Goal: Communication & Community: Answer question/provide support

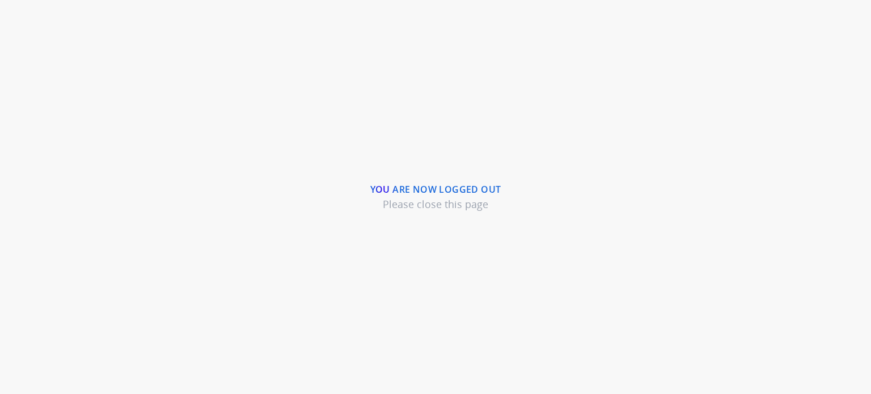
click at [588, 42] on div "You are now logged out Please close this page" at bounding box center [435, 197] width 871 height 394
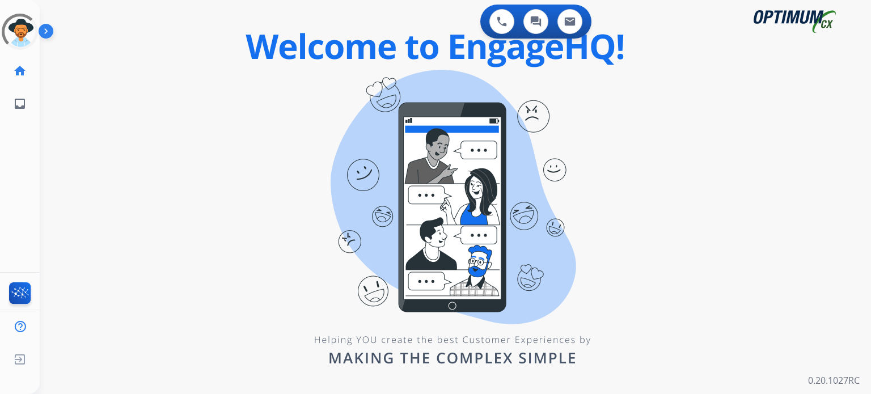
click at [45, 31] on img at bounding box center [48, 34] width 19 height 22
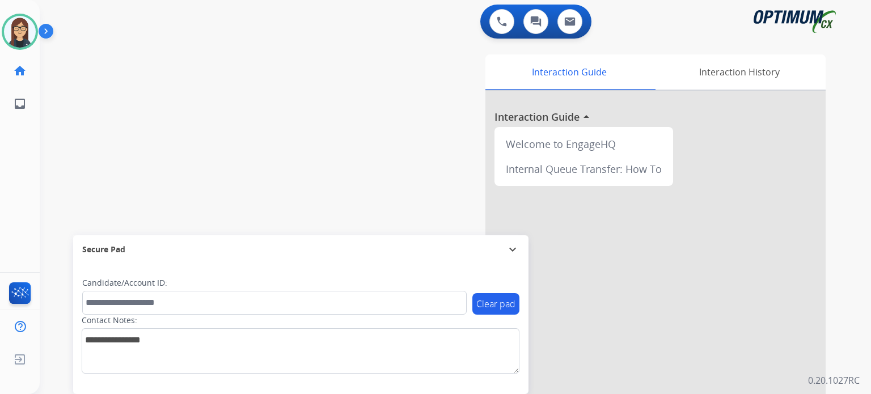
click at [50, 33] on img at bounding box center [48, 34] width 19 height 22
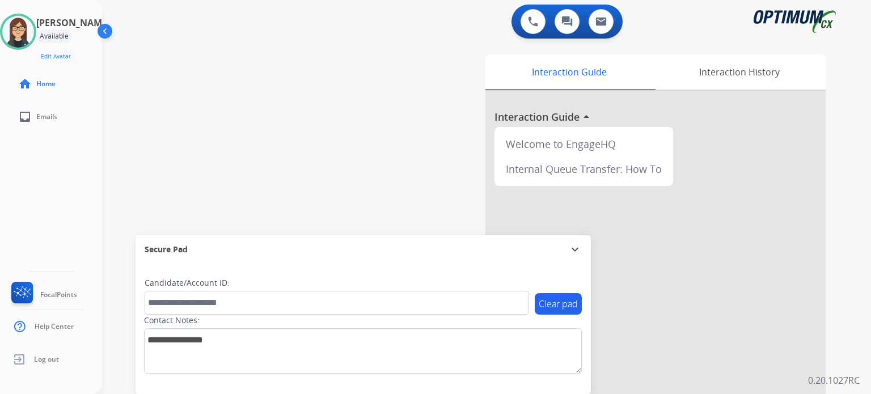
click at [61, 170] on div "Isabel Available Edit Avatar Agent: Isabel Routing Profile: Gen_Bilingual home …" at bounding box center [51, 197] width 102 height 394
click at [530, 12] on button at bounding box center [533, 21] width 25 height 25
click at [537, 28] on button at bounding box center [533, 21] width 25 height 25
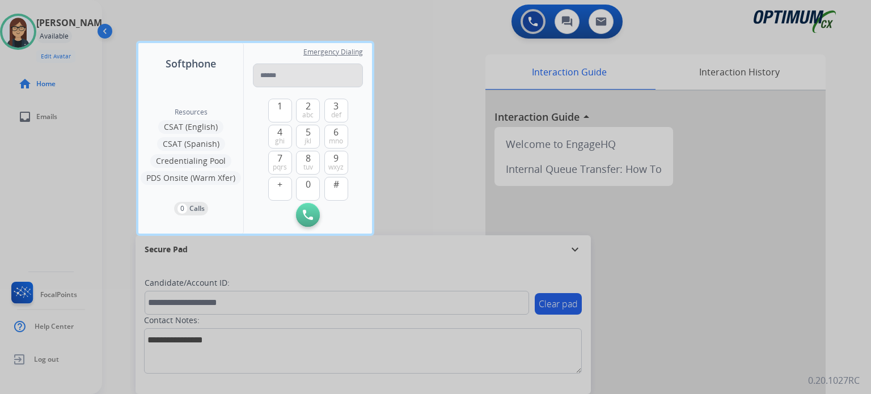
click at [325, 71] on input "tel" at bounding box center [308, 76] width 110 height 24
type input "**********"
click at [312, 214] on img at bounding box center [308, 215] width 10 height 10
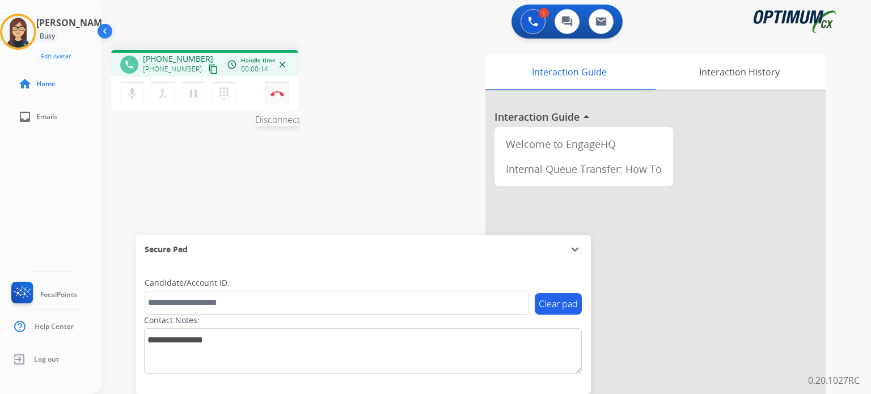
click at [280, 97] on button "Disconnect" at bounding box center [278, 94] width 24 height 24
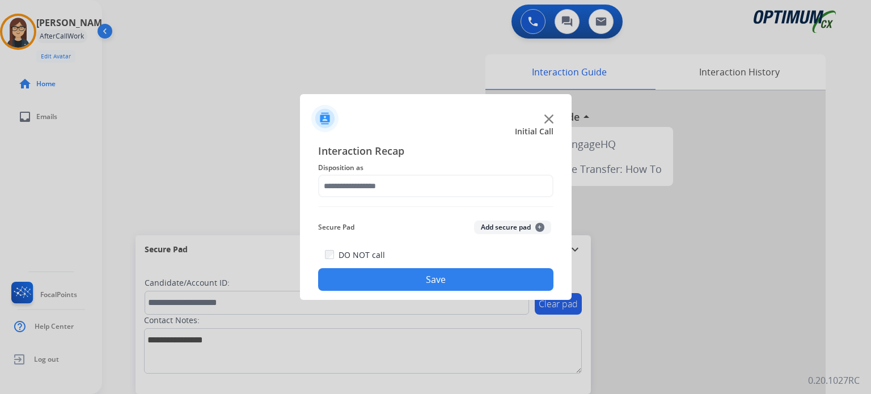
click at [431, 199] on div "Interaction Recap Disposition as Secure Pad Add secure pad + DO NOT call Save" at bounding box center [435, 217] width 235 height 148
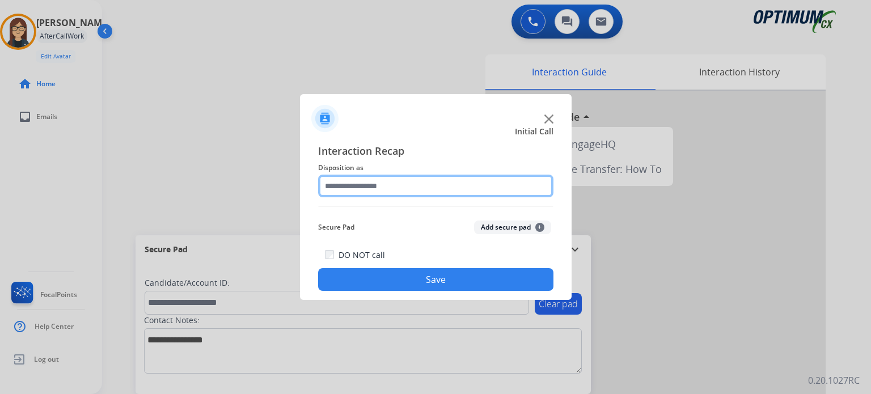
click at [431, 192] on input "text" at bounding box center [435, 186] width 235 height 23
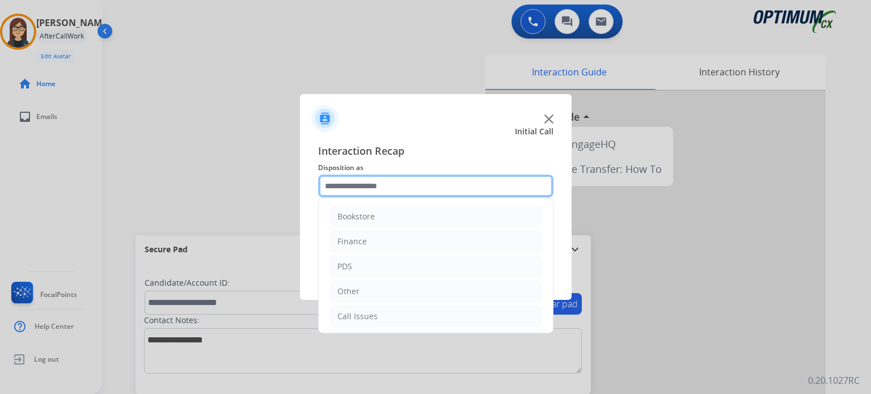
scroll to position [75, 0]
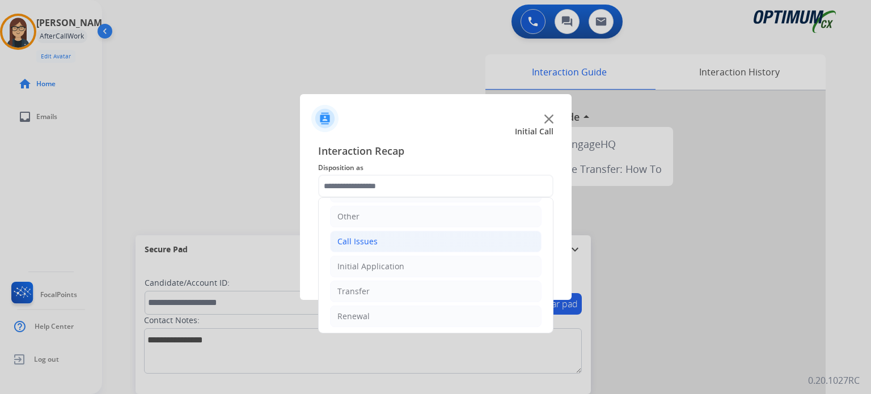
click at [362, 240] on div "Call Issues" at bounding box center [358, 241] width 40 height 11
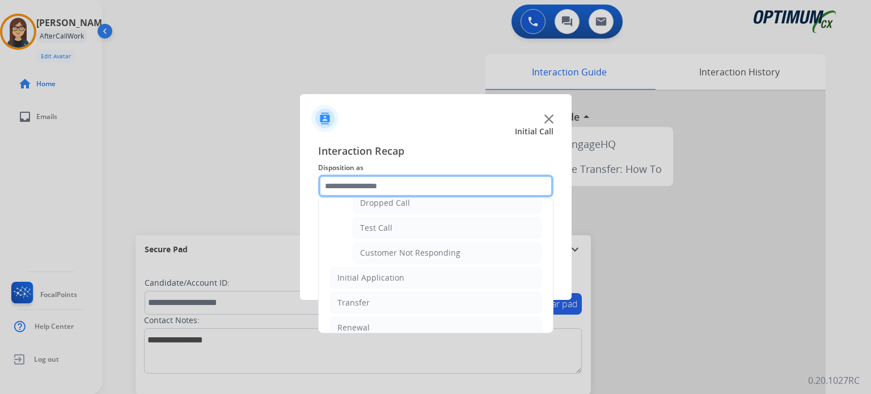
scroll to position [199, 0]
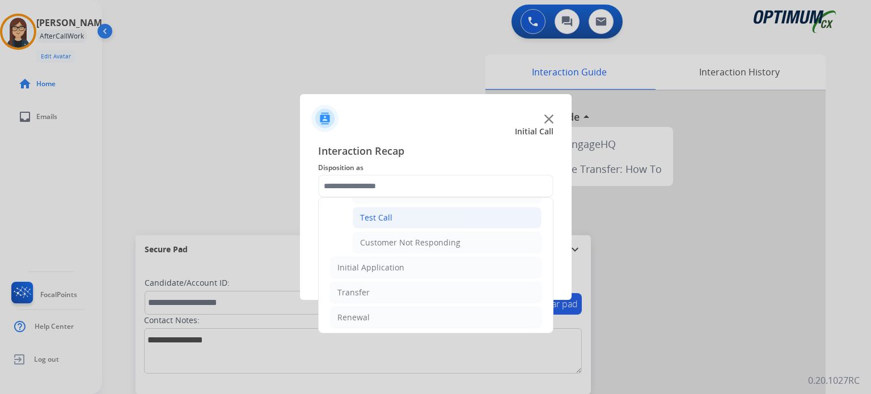
click at [411, 219] on li "Test Call" at bounding box center [447, 218] width 189 height 22
type input "*********"
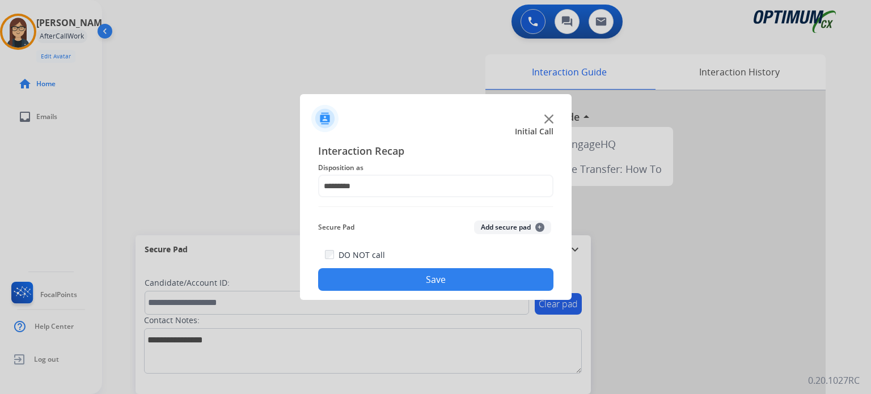
click at [413, 277] on button "Save" at bounding box center [435, 279] width 235 height 23
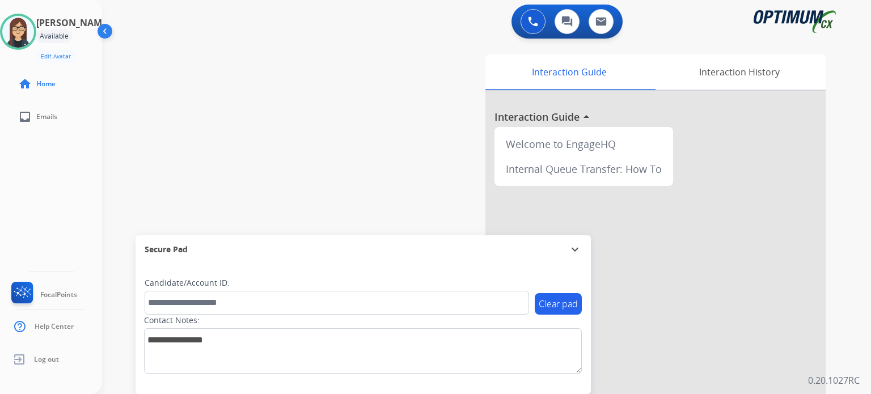
click at [379, 191] on div "swap_horiz Break voice bridge close_fullscreen Connect 3-Way Call merge_type Se…" at bounding box center [473, 277] width 742 height 473
click at [791, 225] on div at bounding box center [656, 302] width 340 height 423
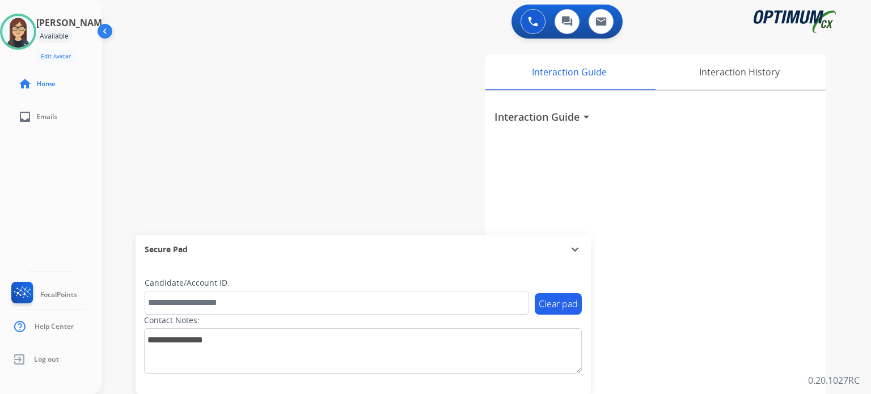
click at [285, 82] on div "swap_horiz Break voice bridge close_fullscreen Connect 3-Way Call merge_type Se…" at bounding box center [473, 277] width 742 height 473
click at [833, 156] on div "Interaction Guide Interaction History Interaction Guide arrow_drop_down" at bounding box center [623, 282] width 443 height 464
click at [317, 116] on div "swap_horiz Break voice bridge close_fullscreen Connect 3-Way Call merge_type Se…" at bounding box center [473, 277] width 742 height 473
click at [59, 297] on span "FocalPoints" at bounding box center [58, 294] width 37 height 9
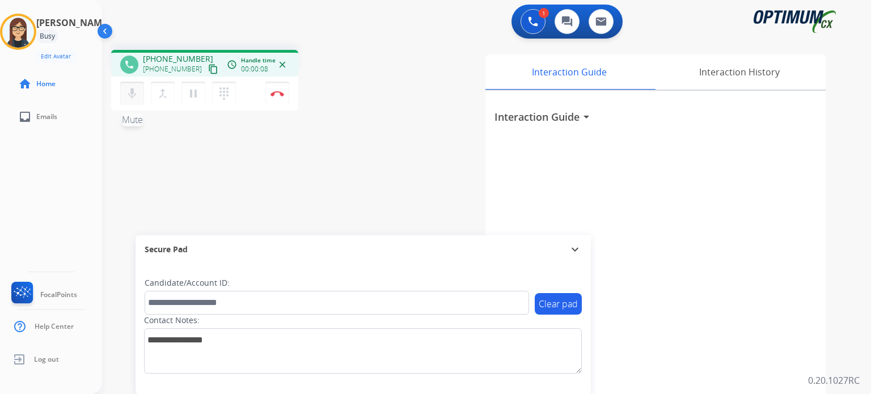
click at [128, 97] on mat-icon "mic" at bounding box center [132, 94] width 14 height 14
click at [208, 71] on mat-icon "content_copy" at bounding box center [213, 69] width 10 height 10
click at [128, 95] on mat-icon "mic_off" at bounding box center [132, 94] width 14 height 14
click at [128, 95] on mat-icon "mic" at bounding box center [132, 94] width 14 height 14
click at [208, 65] on mat-icon "content_copy" at bounding box center [213, 69] width 10 height 10
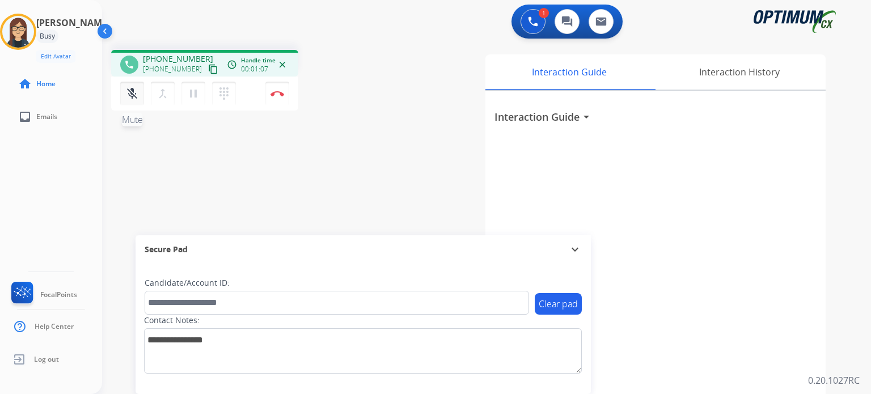
click at [130, 92] on mat-icon "mic_off" at bounding box center [132, 94] width 14 height 14
click at [130, 92] on mat-icon "mic" at bounding box center [132, 94] width 14 height 14
click at [129, 101] on button "mic_off Mute" at bounding box center [132, 94] width 24 height 24
click at [129, 101] on button "mic Mute" at bounding box center [132, 94] width 24 height 24
click at [129, 92] on mat-icon "mic_off" at bounding box center [132, 94] width 14 height 14
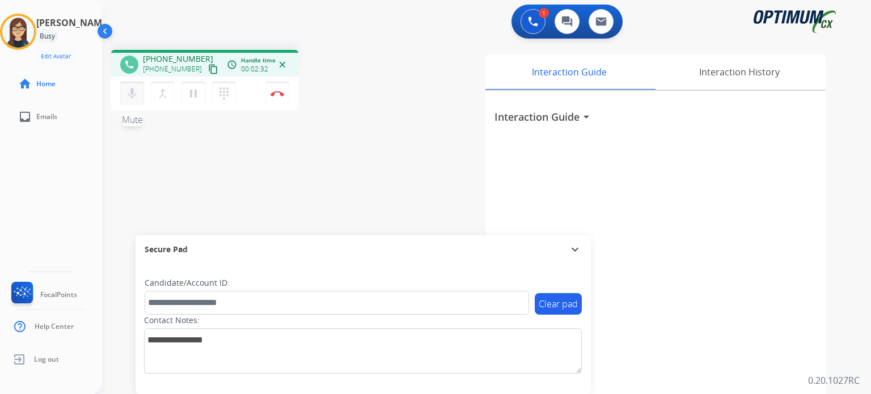
click at [129, 92] on mat-icon "mic" at bounding box center [132, 94] width 14 height 14
click at [136, 95] on mat-icon "mic_off" at bounding box center [132, 94] width 14 height 14
click at [136, 95] on mat-icon "mic" at bounding box center [132, 94] width 14 height 14
click at [26, 185] on div "Isabel Busy Edit Avatar Agent: Isabel Routing Profile: Gen_Bilingual home Home …" at bounding box center [51, 197] width 102 height 394
click at [133, 94] on mat-icon "mic_off" at bounding box center [132, 94] width 14 height 14
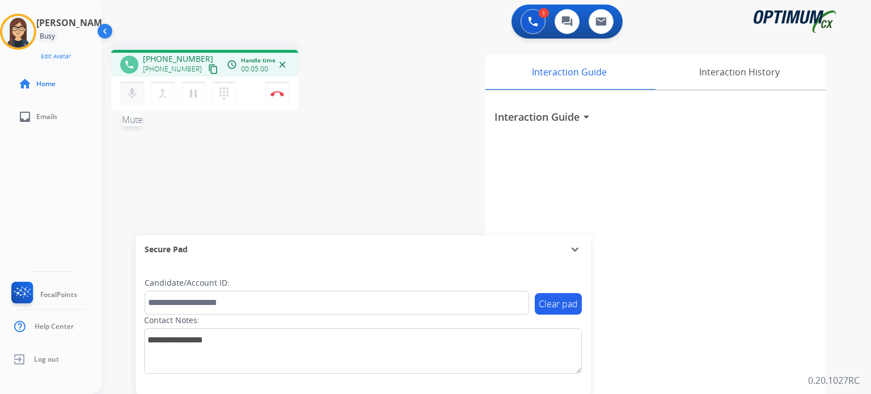
click at [133, 94] on mat-icon "mic" at bounding box center [132, 94] width 14 height 14
click at [137, 93] on mat-icon "mic_off" at bounding box center [132, 94] width 14 height 14
click at [137, 93] on mat-icon "mic" at bounding box center [132, 94] width 14 height 14
click at [129, 94] on mat-icon "mic_off" at bounding box center [132, 94] width 14 height 14
click at [129, 94] on mat-icon "mic" at bounding box center [132, 94] width 14 height 14
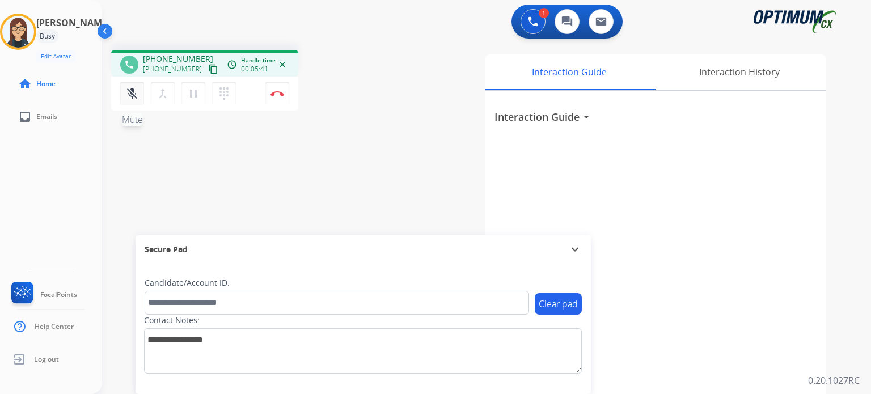
click at [129, 94] on mat-icon "mic_off" at bounding box center [132, 94] width 14 height 14
click at [129, 94] on mat-icon "mic" at bounding box center [132, 94] width 14 height 14
click at [53, 178] on div "Isabel Busy Edit Avatar Agent: Isabel Routing Profile: Gen_Bilingual home Home …" at bounding box center [51, 197] width 102 height 394
click at [130, 97] on mat-icon "mic_off" at bounding box center [132, 94] width 14 height 14
click at [130, 97] on mat-icon "mic" at bounding box center [132, 94] width 14 height 14
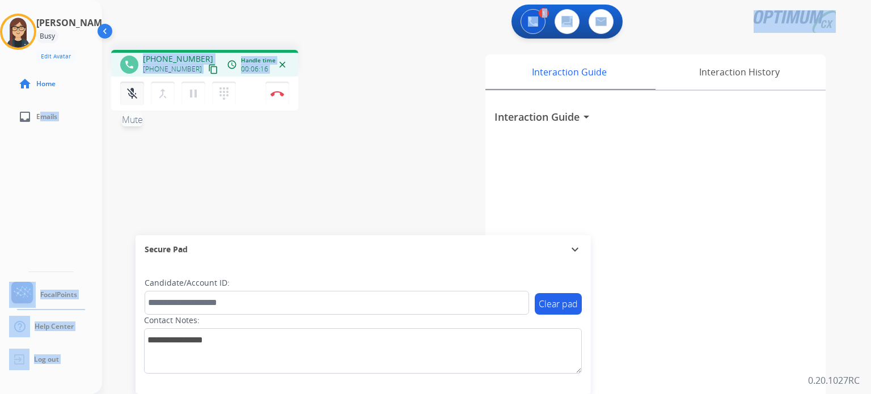
drag, startPoint x: 91, startPoint y: 184, endPoint x: 134, endPoint y: 89, distance: 104.8
click at [134, 89] on div "Outbound call Quit Outbound call Quit Schedule interaction + Add to my list Cus…" at bounding box center [435, 197] width 871 height 394
click at [134, 89] on mat-icon "mic_off" at bounding box center [132, 94] width 14 height 14
click at [279, 99] on button "Disconnect" at bounding box center [278, 94] width 24 height 24
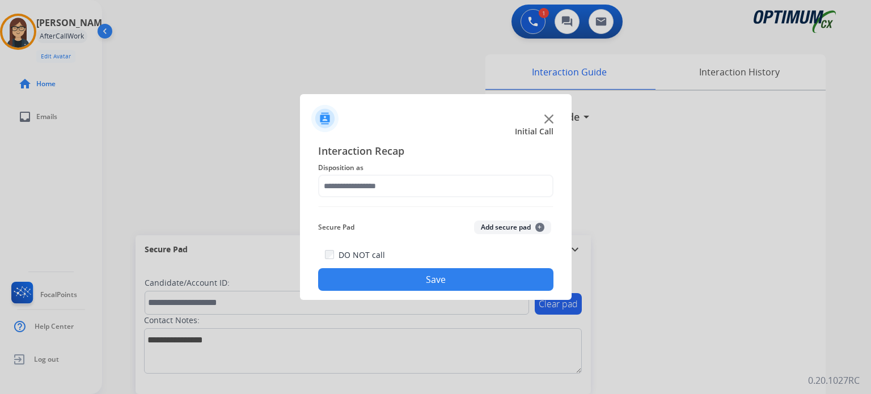
click at [363, 73] on div at bounding box center [435, 197] width 871 height 394
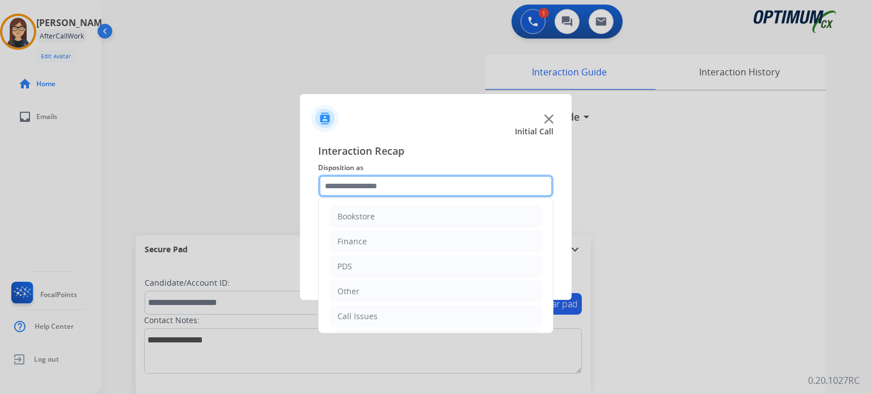
click at [384, 190] on input "text" at bounding box center [435, 186] width 235 height 23
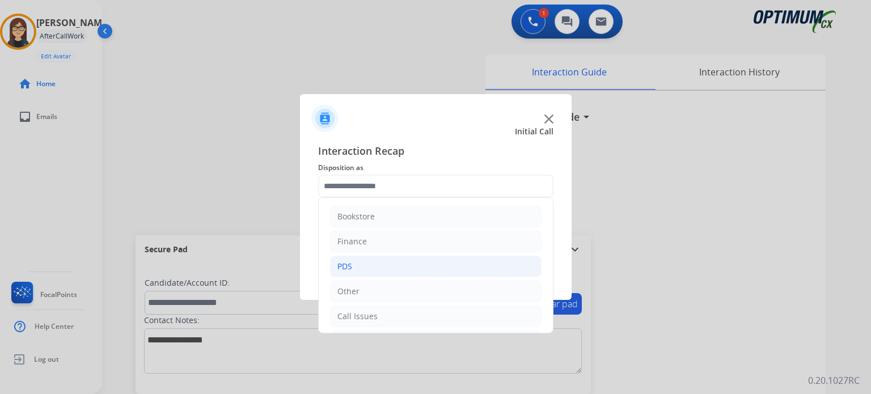
click at [403, 262] on li "PDS" at bounding box center [436, 267] width 212 height 22
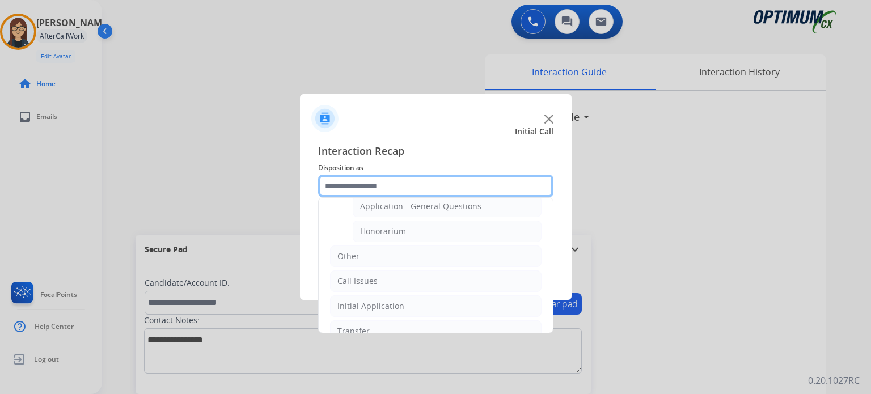
scroll to position [327, 0]
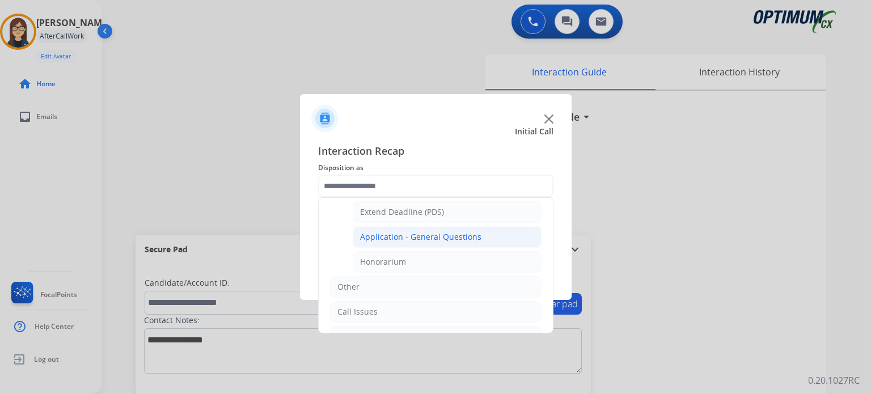
click at [472, 226] on li "Application - General Questions" at bounding box center [447, 237] width 189 height 22
type input "**********"
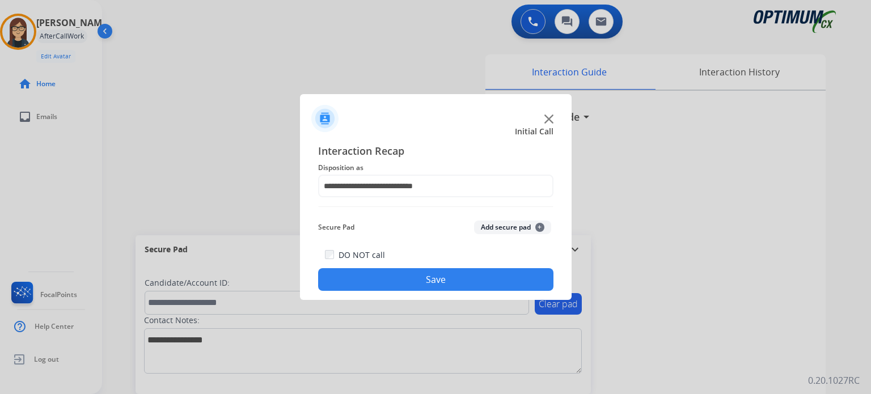
click at [434, 276] on button "Save" at bounding box center [435, 279] width 235 height 23
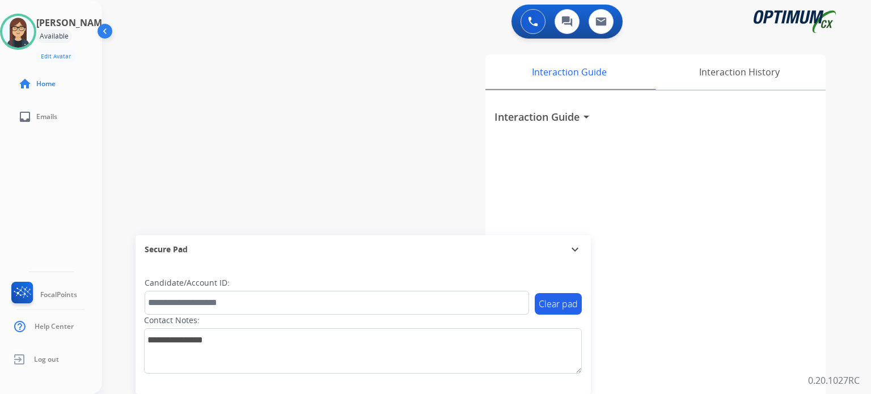
click at [434, 276] on div "Clear pad Candidate/Account ID: Contact Notes:" at bounding box center [364, 329] width 456 height 130
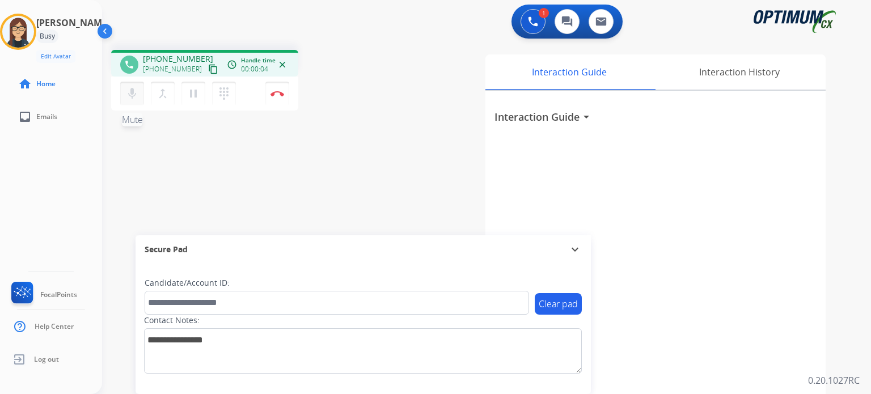
click at [136, 89] on mat-icon "mic" at bounding box center [132, 94] width 14 height 14
click at [208, 68] on mat-icon "content_copy" at bounding box center [213, 69] width 10 height 10
click at [132, 91] on mat-icon "mic_off" at bounding box center [132, 94] width 14 height 14
click at [132, 91] on mat-icon "mic" at bounding box center [132, 94] width 14 height 14
click at [132, 96] on mat-icon "mic_off" at bounding box center [132, 94] width 14 height 14
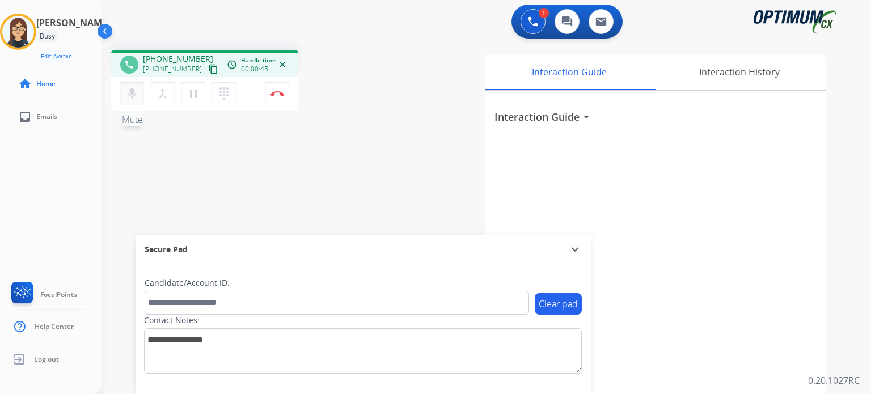
click at [132, 96] on mat-icon "mic" at bounding box center [132, 94] width 14 height 14
click at [135, 97] on mat-icon "mic_off" at bounding box center [132, 94] width 14 height 14
click at [135, 97] on mat-icon "mic" at bounding box center [132, 94] width 14 height 14
click at [129, 95] on mat-icon "mic_off" at bounding box center [132, 94] width 14 height 14
click at [129, 95] on mat-icon "mic" at bounding box center [132, 94] width 14 height 14
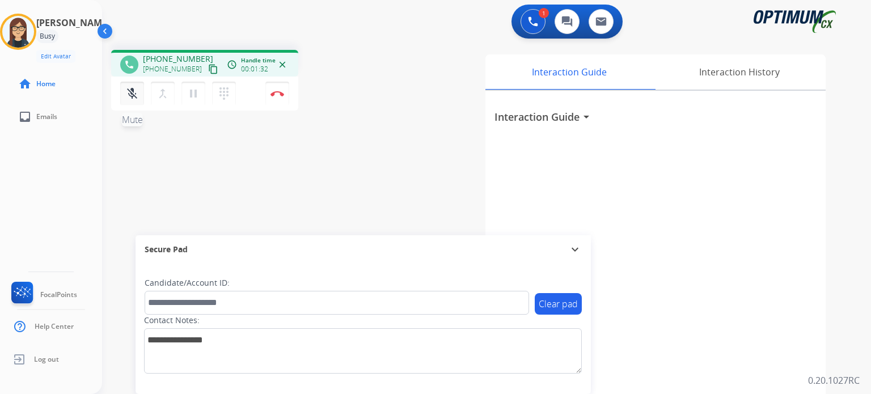
click at [129, 95] on mat-icon "mic_off" at bounding box center [132, 94] width 14 height 14
click at [129, 95] on mat-icon "mic" at bounding box center [132, 94] width 14 height 14
click at [71, 191] on div "Isabel Busy Edit Avatar Agent: Isabel Routing Profile: Gen_Bilingual home Home …" at bounding box center [51, 197] width 102 height 394
click at [138, 102] on button "mic_off Mute" at bounding box center [132, 94] width 24 height 24
click at [138, 102] on button "mic Mute" at bounding box center [132, 94] width 24 height 24
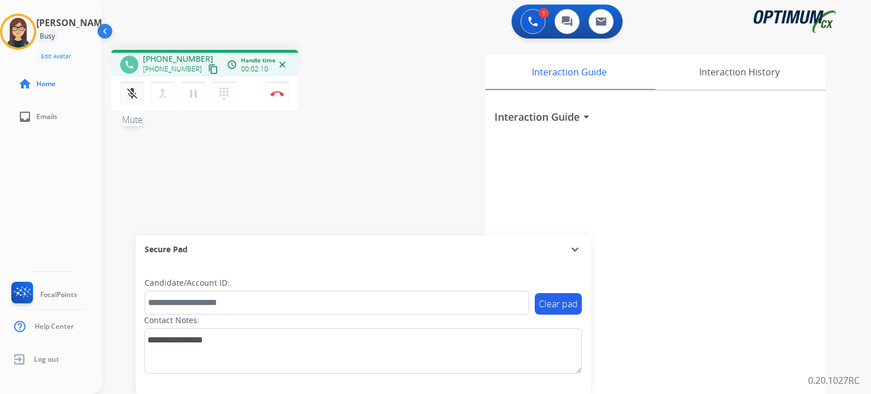
click at [134, 97] on mat-icon "mic_off" at bounding box center [132, 94] width 14 height 14
click at [134, 97] on mat-icon "mic" at bounding box center [132, 94] width 14 height 14
click at [130, 91] on mat-icon "mic_off" at bounding box center [132, 94] width 14 height 14
click at [128, 91] on mat-icon "mic" at bounding box center [132, 94] width 14 height 14
click at [132, 92] on mat-icon "mic_off" at bounding box center [132, 94] width 14 height 14
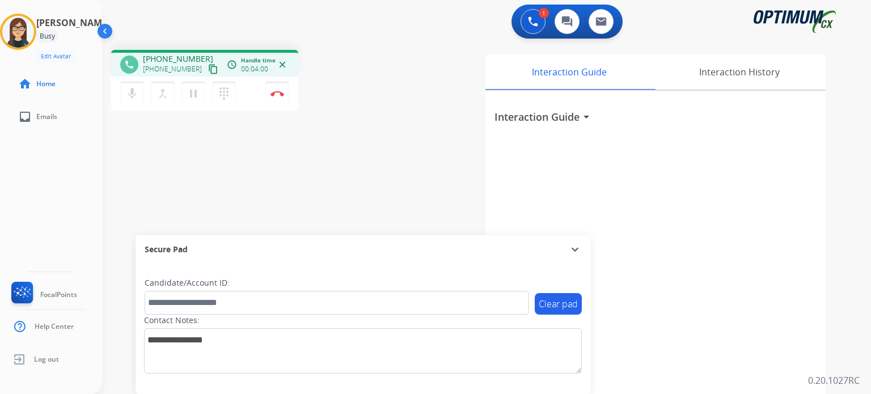
click at [140, 106] on div "mic Mute merge_type Bridge pause Hold dialpad Dialpad Disconnect" at bounding box center [204, 94] width 187 height 34
click at [136, 100] on button "mic Mute" at bounding box center [132, 94] width 24 height 24
click at [132, 94] on mat-icon "mic_off" at bounding box center [132, 94] width 14 height 14
click at [132, 94] on mat-icon "mic" at bounding box center [132, 94] width 14 height 14
click at [127, 99] on mat-icon "mic_off" at bounding box center [132, 94] width 14 height 14
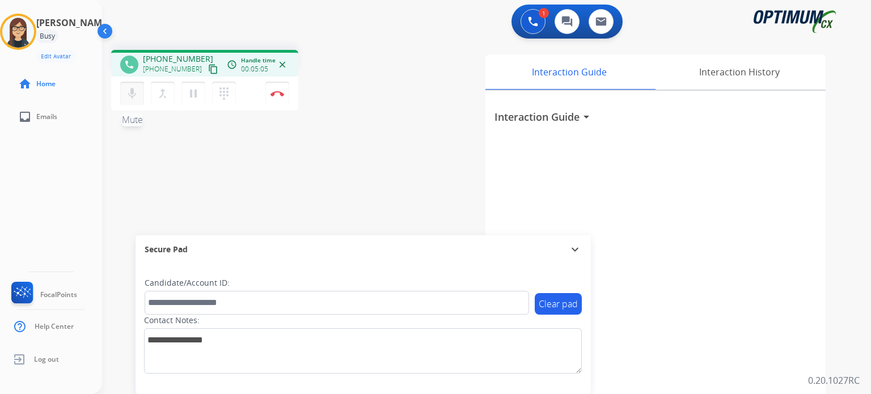
click at [127, 99] on mat-icon "mic" at bounding box center [132, 94] width 14 height 14
click at [132, 95] on mat-icon "mic_off" at bounding box center [132, 94] width 14 height 14
click at [132, 95] on mat-icon "mic" at bounding box center [132, 94] width 14 height 14
click at [132, 98] on mat-icon "mic_off" at bounding box center [132, 94] width 14 height 14
click at [132, 98] on mat-icon "mic" at bounding box center [132, 94] width 14 height 14
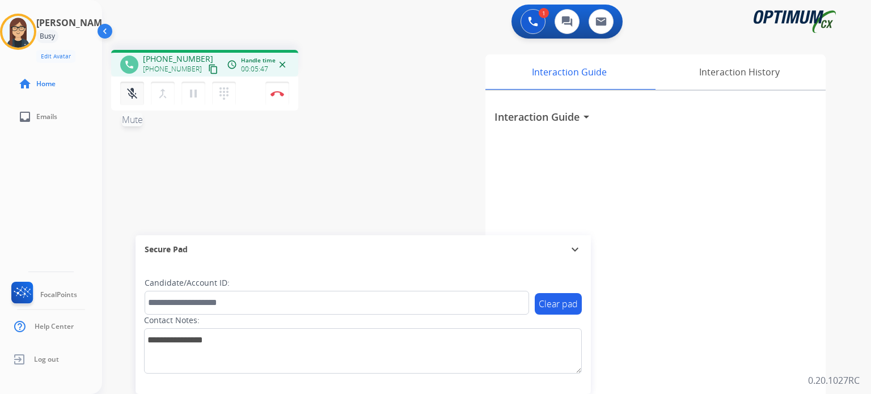
click at [138, 95] on mat-icon "mic_off" at bounding box center [132, 94] width 14 height 14
click at [138, 95] on mat-icon "mic" at bounding box center [132, 94] width 14 height 14
click at [138, 95] on mat-icon "mic_off" at bounding box center [132, 94] width 14 height 14
click at [138, 95] on mat-icon "mic" at bounding box center [132, 94] width 14 height 14
click at [138, 95] on mat-icon "mic_off" at bounding box center [132, 94] width 14 height 14
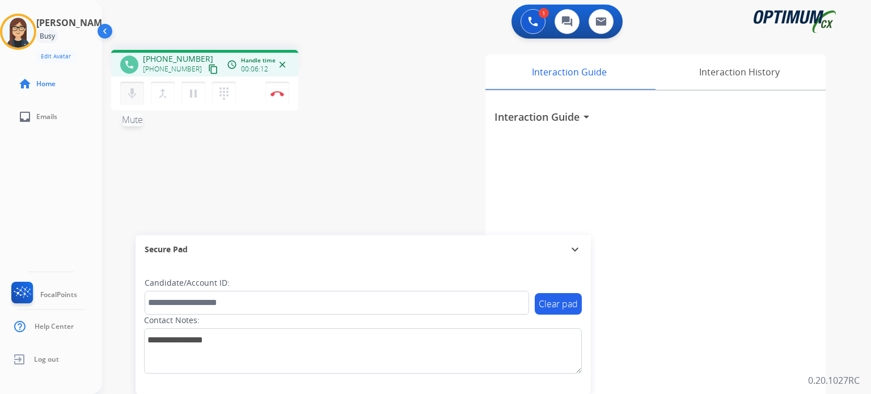
click at [138, 95] on mat-icon "mic" at bounding box center [132, 94] width 14 height 14
click at [277, 96] on button "Disconnect" at bounding box center [278, 94] width 24 height 24
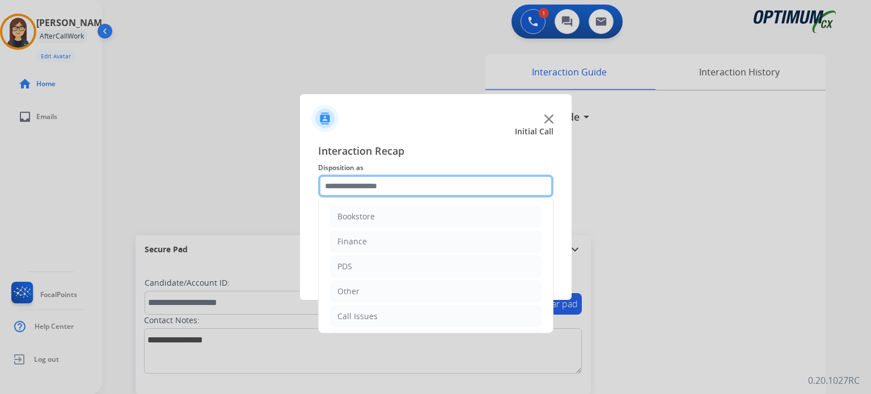
click at [373, 188] on input "text" at bounding box center [435, 186] width 235 height 23
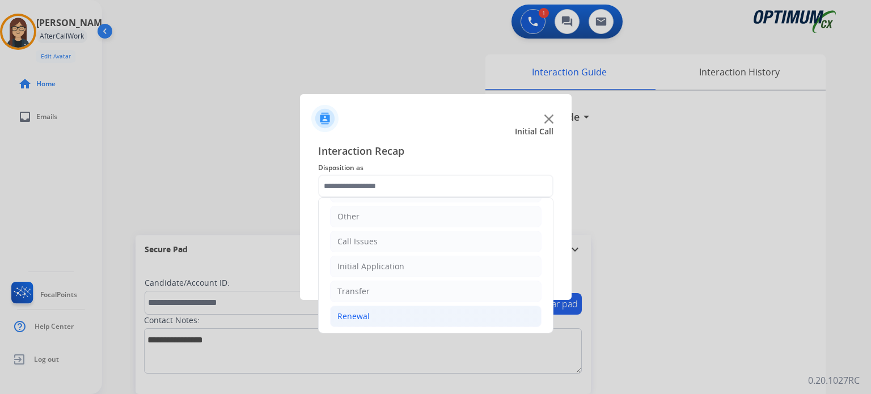
click at [394, 315] on li "Renewal" at bounding box center [436, 317] width 212 height 22
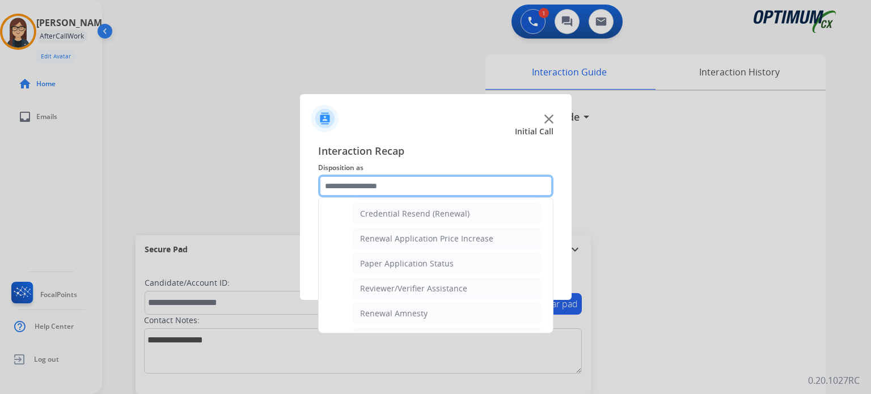
scroll to position [343, 0]
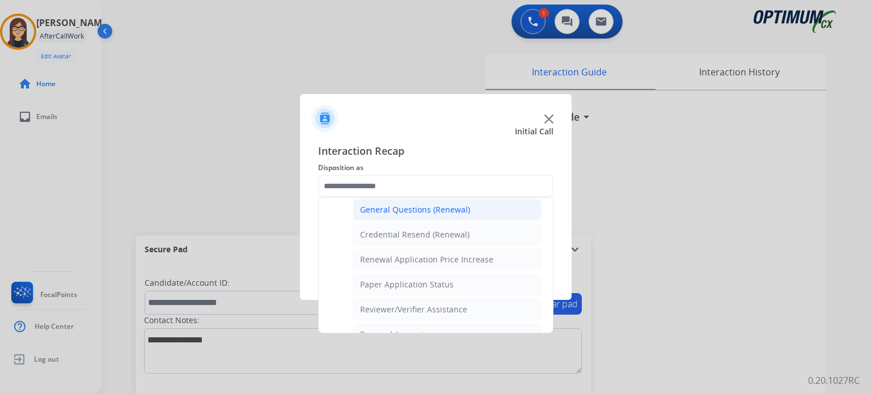
click at [475, 206] on li "General Questions (Renewal)" at bounding box center [447, 210] width 189 height 22
type input "**********"
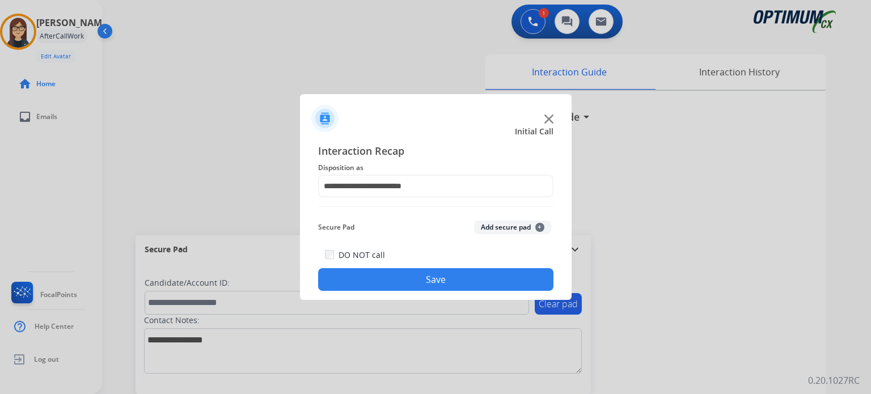
click at [420, 284] on button "Save" at bounding box center [435, 279] width 235 height 23
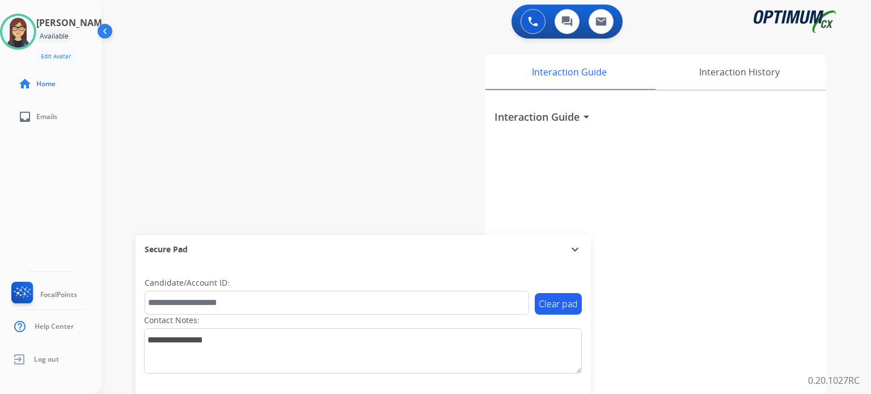
click at [96, 194] on div "Isabel Available Edit Avatar Agent: Isabel Routing Profile: Gen_Bilingual home …" at bounding box center [51, 197] width 102 height 394
click at [74, 218] on div "Isabel Available Edit Avatar Agent: Isabel Routing Profile: Gen_Bilingual home …" at bounding box center [51, 197] width 102 height 394
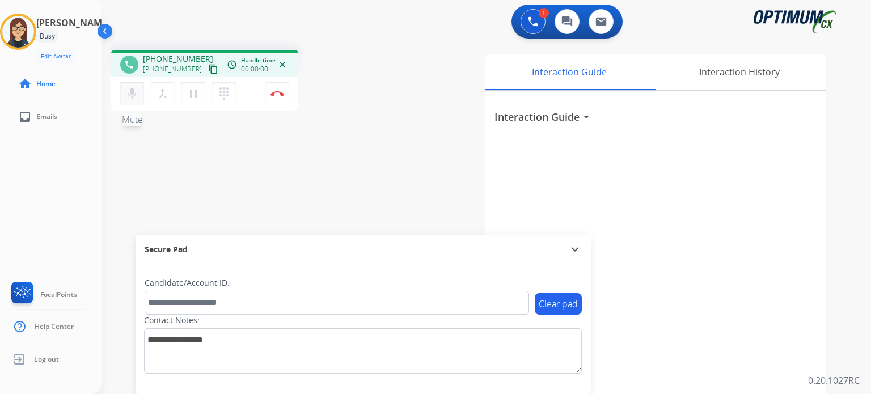
click at [132, 90] on mat-icon "mic" at bounding box center [132, 94] width 14 height 14
click at [132, 90] on mat-icon "mic_off" at bounding box center [132, 94] width 14 height 14
click at [132, 90] on mat-icon "mic" at bounding box center [132, 94] width 14 height 14
click at [208, 69] on mat-icon "content_copy" at bounding box center [213, 69] width 10 height 10
click at [136, 95] on mat-icon "mic_off" at bounding box center [132, 94] width 14 height 14
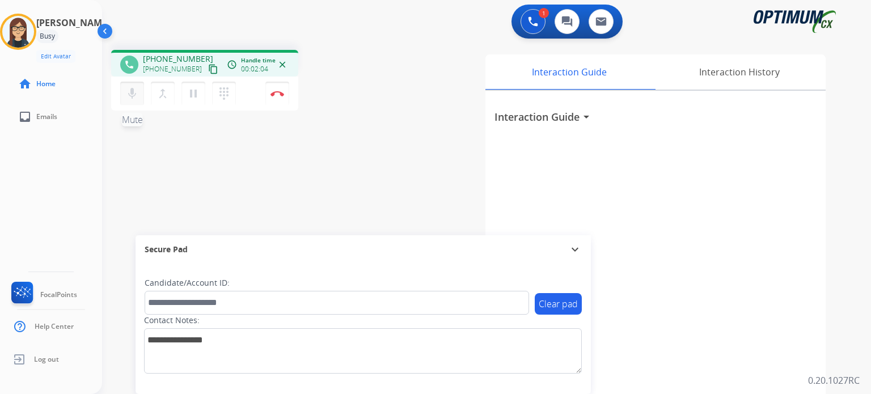
click at [136, 95] on mat-icon "mic" at bounding box center [132, 94] width 14 height 14
click at [134, 95] on mat-icon "mic_off" at bounding box center [132, 94] width 14 height 14
click at [134, 95] on mat-icon "mic" at bounding box center [132, 94] width 14 height 14
click at [134, 95] on mat-icon "mic_off" at bounding box center [132, 94] width 14 height 14
click at [136, 92] on mat-icon "mic" at bounding box center [132, 94] width 14 height 14
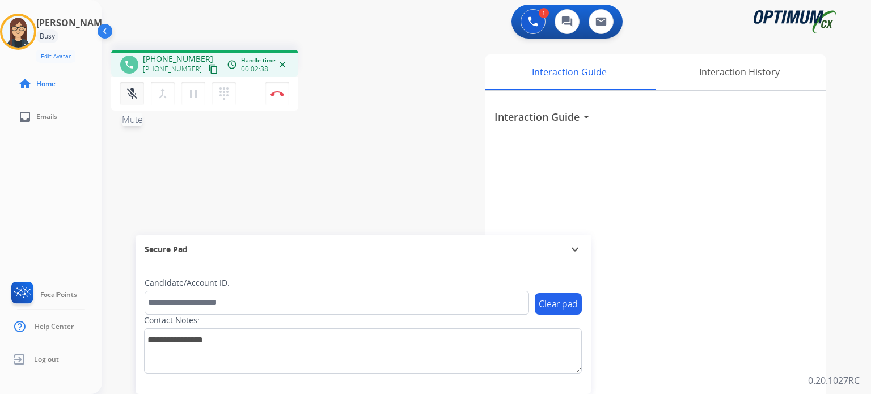
click at [136, 92] on mat-icon "mic_off" at bounding box center [132, 94] width 14 height 14
click at [136, 92] on mat-icon "mic" at bounding box center [132, 94] width 14 height 14
click at [137, 96] on mat-icon "mic_off" at bounding box center [132, 94] width 14 height 14
click at [137, 96] on mat-icon "mic" at bounding box center [132, 94] width 14 height 14
click at [138, 96] on mat-icon "mic_off" at bounding box center [132, 94] width 14 height 14
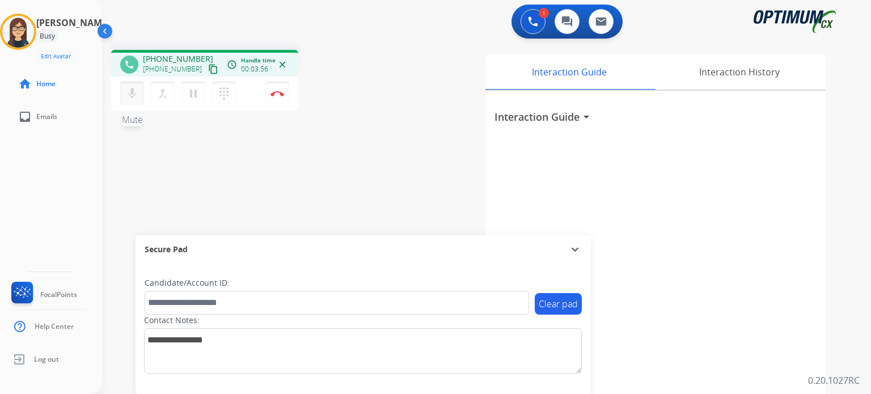
click at [138, 96] on mat-icon "mic" at bounding box center [132, 94] width 14 height 14
click at [128, 103] on button "mic_off Mute" at bounding box center [132, 94] width 24 height 24
click at [135, 95] on mat-icon "mic" at bounding box center [132, 94] width 14 height 14
click at [135, 95] on mat-icon "mic_off" at bounding box center [132, 94] width 14 height 14
click at [135, 95] on mat-icon "mic" at bounding box center [132, 94] width 14 height 14
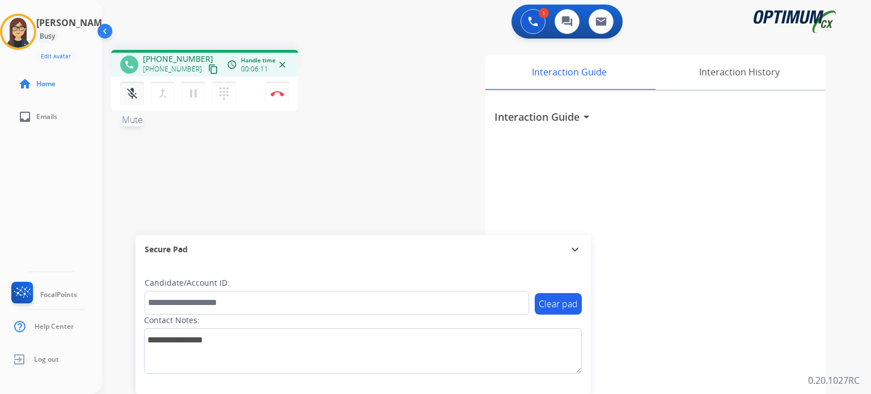
click at [135, 95] on mat-icon "mic_off" at bounding box center [132, 94] width 14 height 14
click at [135, 95] on mat-icon "mic" at bounding box center [132, 94] width 14 height 14
click at [138, 97] on mat-icon "mic_off" at bounding box center [132, 94] width 14 height 14
click at [138, 97] on mat-icon "mic" at bounding box center [132, 94] width 14 height 14
click at [138, 100] on button "mic_off Mute" at bounding box center [132, 94] width 24 height 24
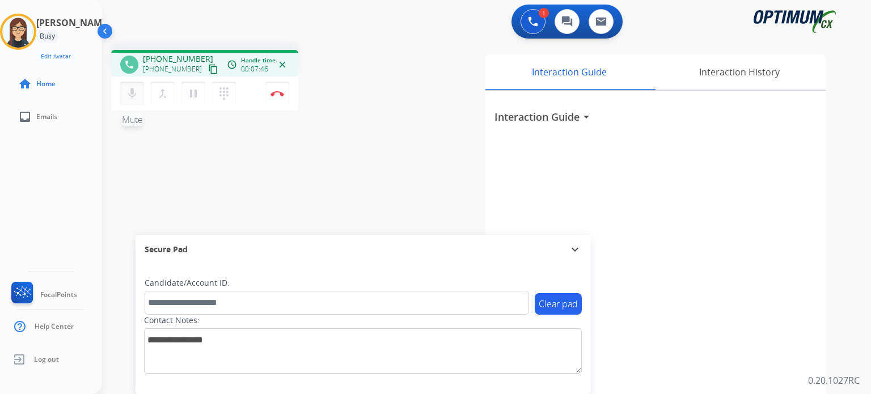
click at [138, 100] on button "mic Mute" at bounding box center [132, 94] width 24 height 24
click at [136, 97] on mat-icon "mic_off" at bounding box center [132, 94] width 14 height 14
click at [136, 97] on mat-icon "mic" at bounding box center [132, 94] width 14 height 14
click at [136, 97] on mat-icon "mic_off" at bounding box center [132, 94] width 14 height 14
click at [136, 97] on mat-icon "mic" at bounding box center [132, 94] width 14 height 14
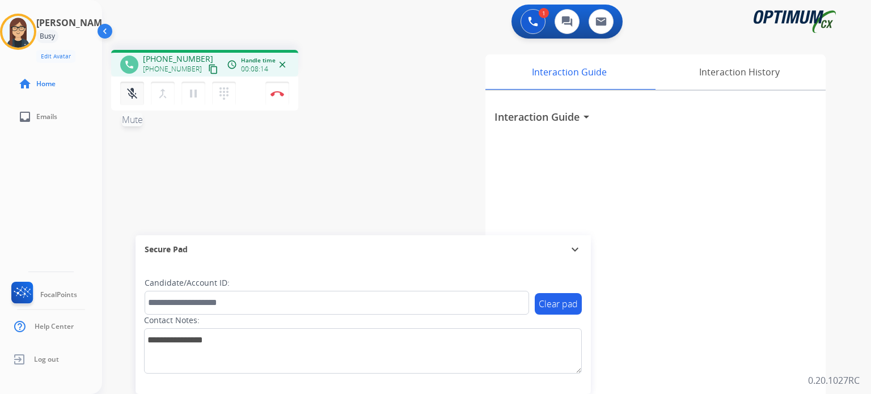
click at [136, 97] on mat-icon "mic_off" at bounding box center [132, 94] width 14 height 14
click at [136, 97] on mat-icon "mic" at bounding box center [132, 94] width 14 height 14
click at [280, 94] on img at bounding box center [278, 94] width 14 height 6
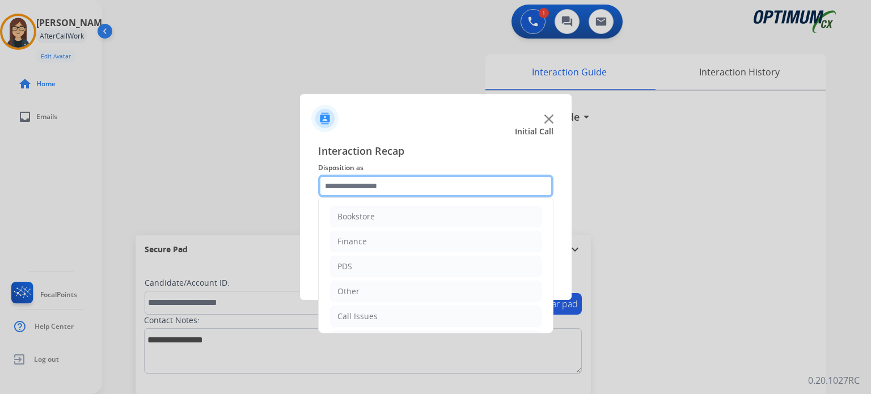
click at [390, 183] on input "text" at bounding box center [435, 186] width 235 height 23
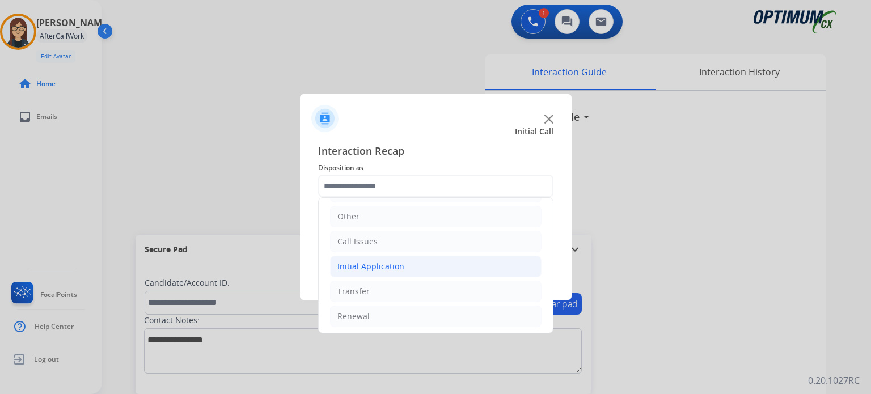
click at [380, 258] on li "Initial Application" at bounding box center [436, 267] width 212 height 22
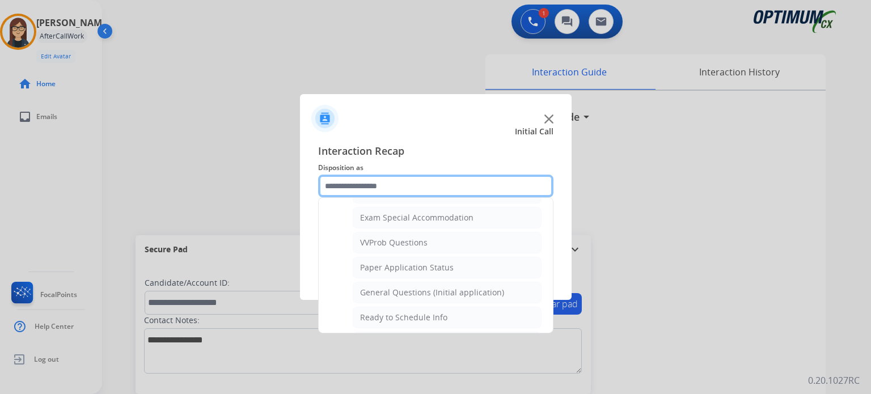
scroll to position [571, 0]
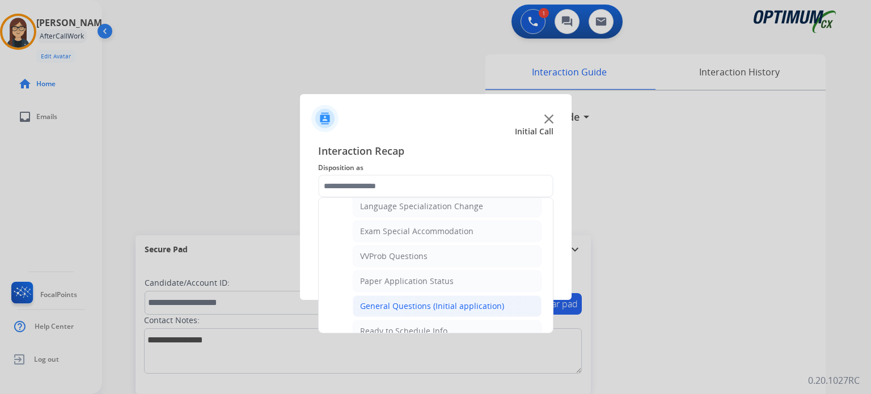
click at [413, 306] on li "General Questions (Initial application)" at bounding box center [447, 307] width 189 height 22
type input "**********"
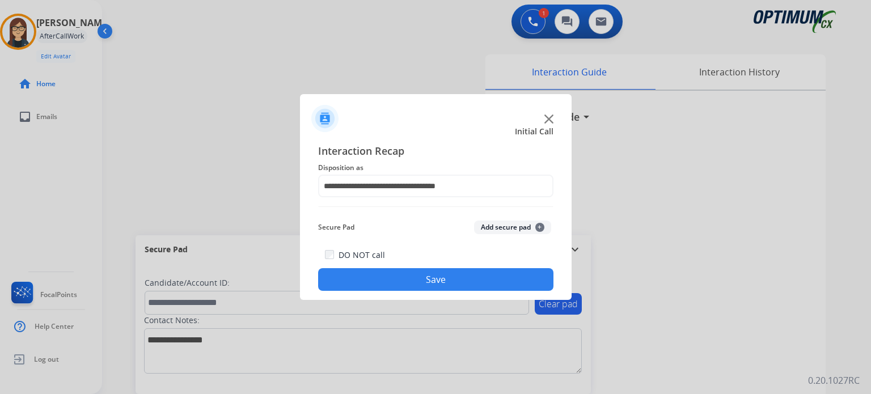
click at [405, 283] on button "Save" at bounding box center [435, 279] width 235 height 23
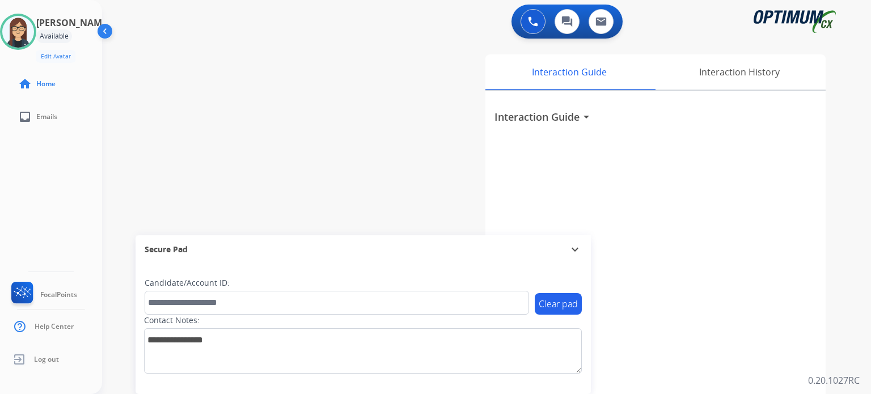
click at [71, 188] on div "Isabel Available Edit Avatar Agent: Isabel Routing Profile: Gen_Bilingual home …" at bounding box center [51, 197] width 102 height 394
click at [34, 27] on img at bounding box center [18, 32] width 32 height 32
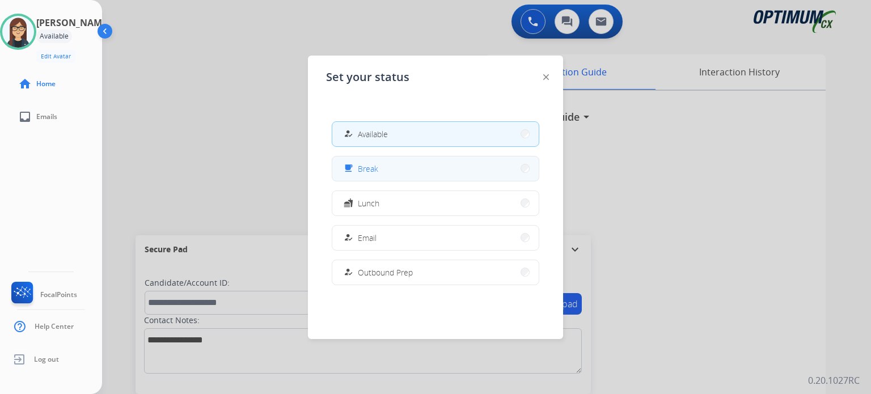
click at [432, 161] on button "free_breakfast Break" at bounding box center [435, 169] width 207 height 24
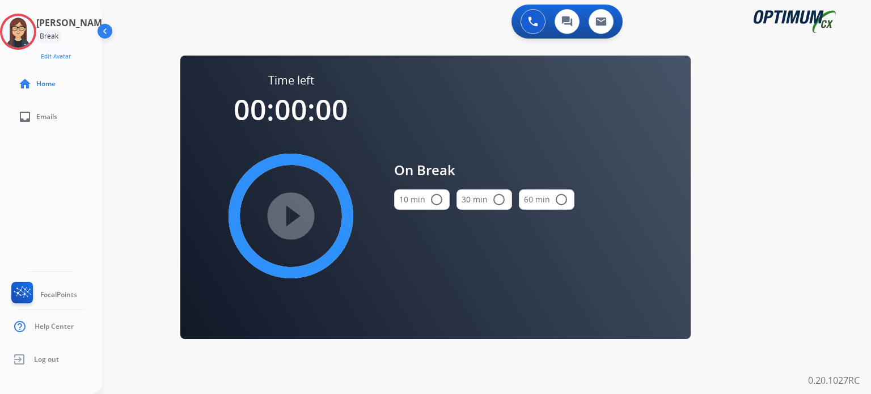
click at [436, 199] on mat-icon "radio_button_unchecked" at bounding box center [437, 200] width 14 height 14
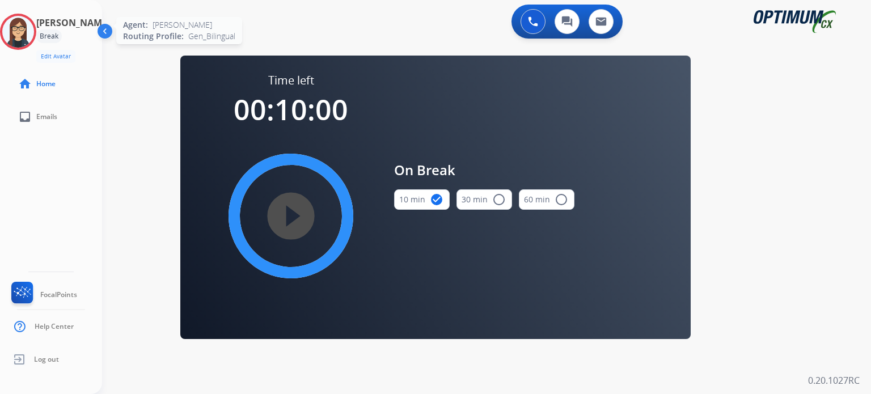
click at [19, 27] on img at bounding box center [18, 32] width 32 height 32
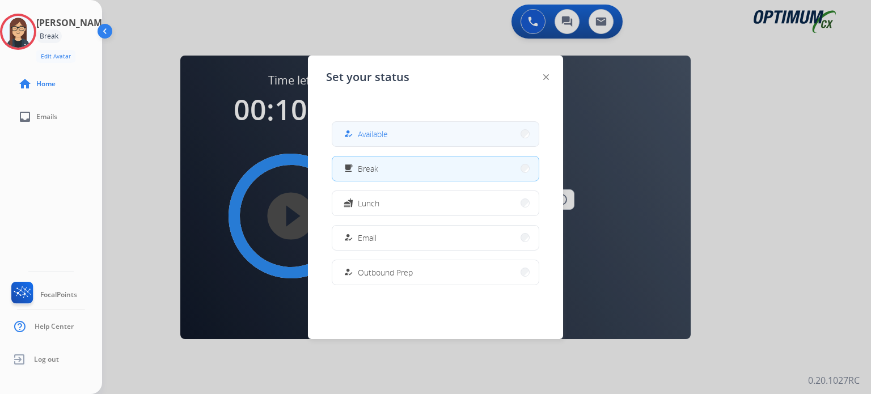
click at [361, 136] on div "how_to_reg Available" at bounding box center [365, 134] width 47 height 14
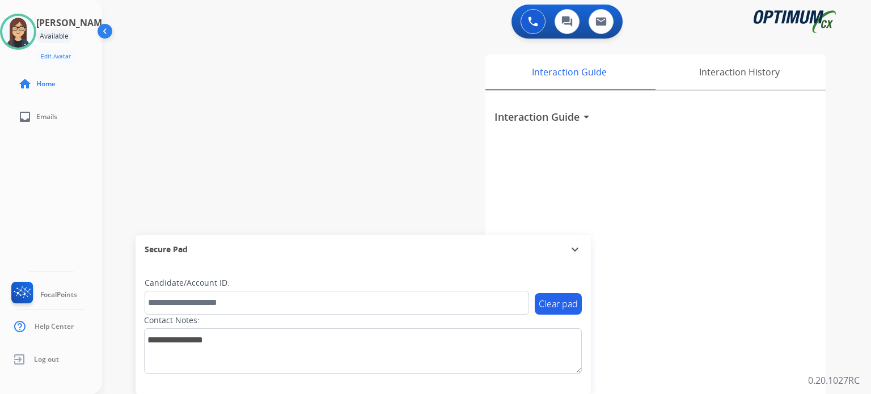
click at [338, 174] on div "swap_horiz Break voice bridge close_fullscreen Connect 3-Way Call merge_type Se…" at bounding box center [473, 277] width 742 height 473
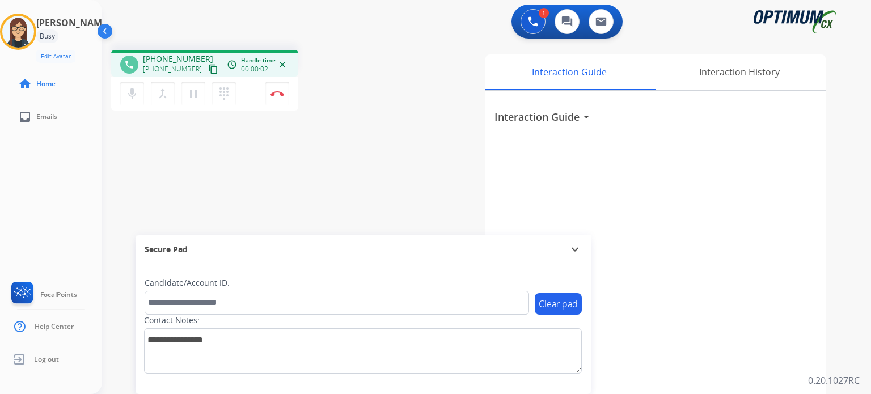
click at [208, 73] on mat-icon "content_copy" at bounding box center [213, 69] width 10 height 10
click at [136, 102] on button "mic Mute" at bounding box center [132, 94] width 24 height 24
click at [127, 91] on mat-icon "mic_off" at bounding box center [132, 94] width 14 height 14
click at [127, 99] on mat-icon "mic" at bounding box center [132, 94] width 14 height 14
click at [132, 91] on mat-icon "mic_off" at bounding box center [132, 94] width 14 height 14
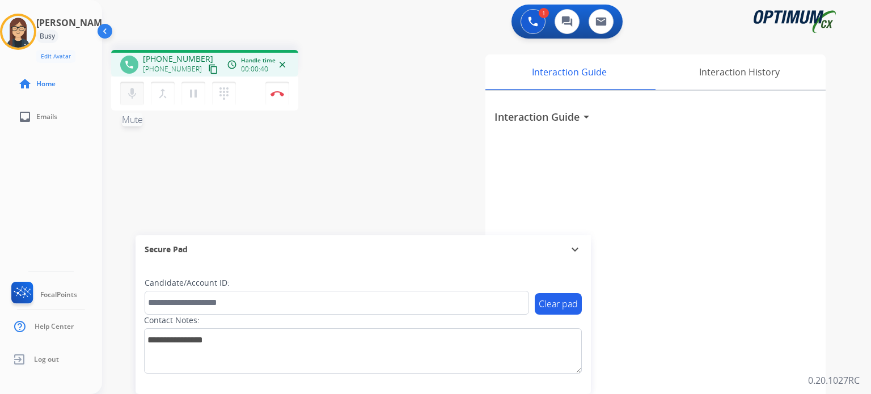
click at [132, 91] on mat-icon "mic" at bounding box center [132, 94] width 14 height 14
click at [141, 98] on button "mic_off Mute" at bounding box center [132, 94] width 24 height 24
click at [141, 98] on button "mic Mute" at bounding box center [132, 94] width 24 height 24
click at [134, 95] on mat-icon "mic_off" at bounding box center [132, 94] width 14 height 14
click at [134, 95] on mat-icon "mic" at bounding box center [132, 94] width 14 height 14
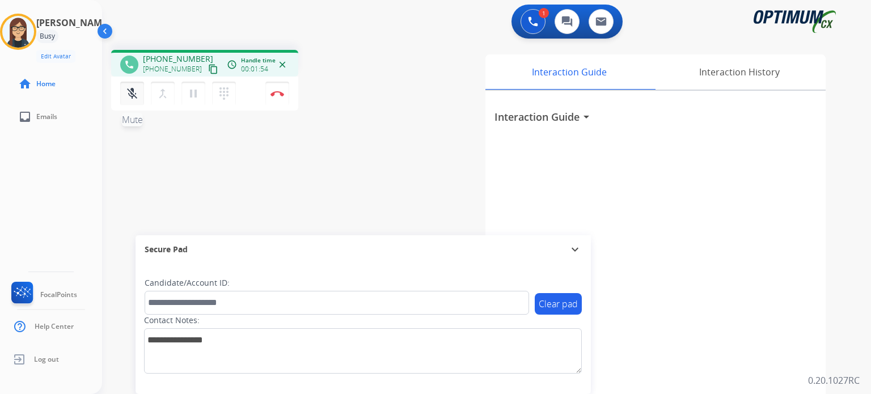
click at [129, 86] on button "mic_off Mute" at bounding box center [132, 94] width 24 height 24
click at [139, 98] on button "mic Mute" at bounding box center [132, 94] width 24 height 24
click at [134, 101] on button "mic_off Mute" at bounding box center [132, 94] width 24 height 24
click at [134, 101] on button "mic Mute" at bounding box center [132, 94] width 24 height 24
click at [130, 100] on button "mic_off Mute" at bounding box center [132, 94] width 24 height 24
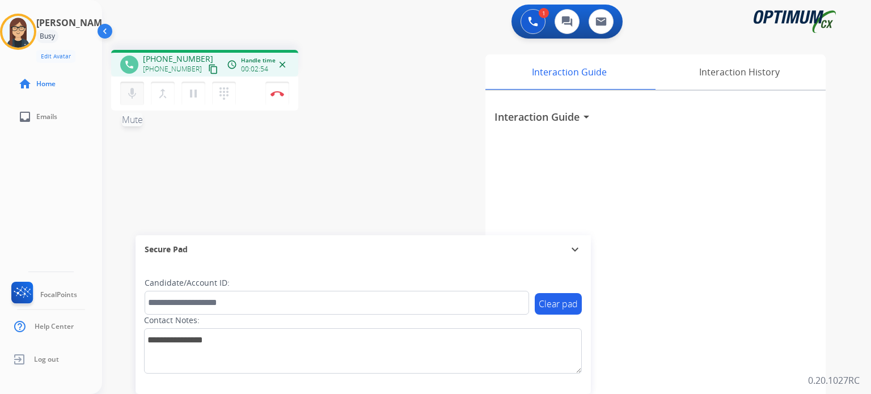
click at [136, 97] on mat-icon "mic" at bounding box center [132, 94] width 14 height 14
click at [133, 97] on mat-icon "mic_off" at bounding box center [132, 94] width 14 height 14
click at [133, 97] on mat-icon "mic" at bounding box center [132, 94] width 14 height 14
click at [133, 97] on mat-icon "mic_off" at bounding box center [132, 94] width 14 height 14
click at [135, 96] on mat-icon "mic" at bounding box center [132, 94] width 14 height 14
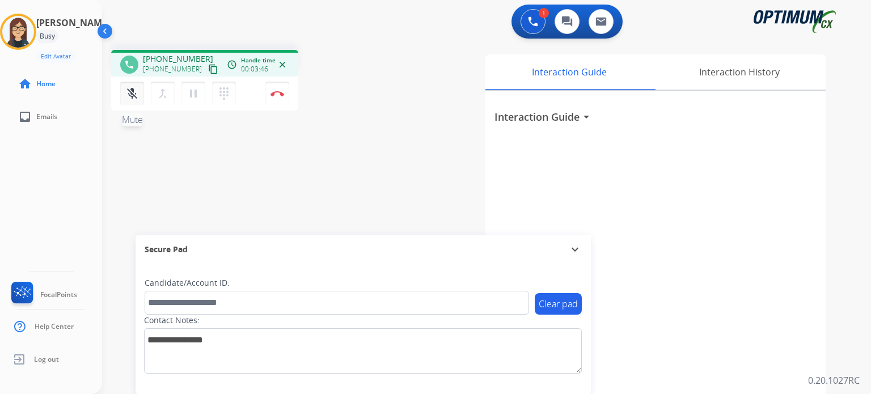
click at [135, 96] on mat-icon "mic_off" at bounding box center [132, 94] width 14 height 14
click at [135, 96] on mat-icon "mic" at bounding box center [132, 94] width 14 height 14
click at [255, 184] on div "phone +19049087976 +19049087976 content_copy access_time Call metrics Queue 00:…" at bounding box center [473, 277] width 742 height 473
click at [134, 92] on mat-icon "mic_off" at bounding box center [132, 94] width 14 height 14
click at [277, 97] on button "Disconnect" at bounding box center [278, 94] width 24 height 24
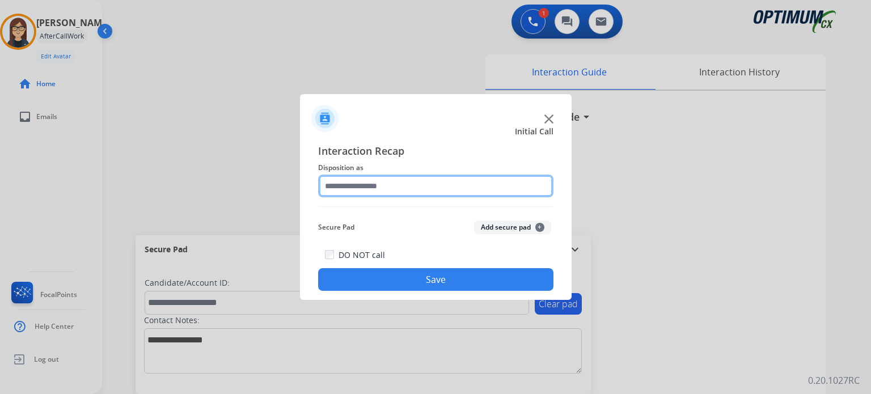
click at [361, 186] on input "text" at bounding box center [435, 186] width 235 height 23
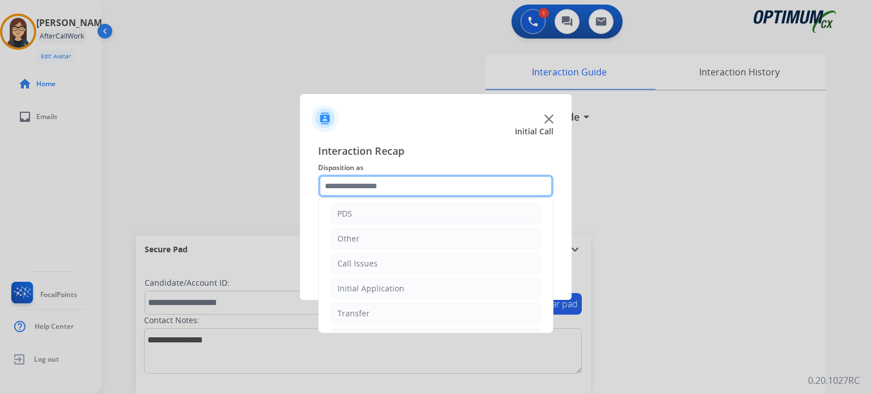
scroll to position [75, 0]
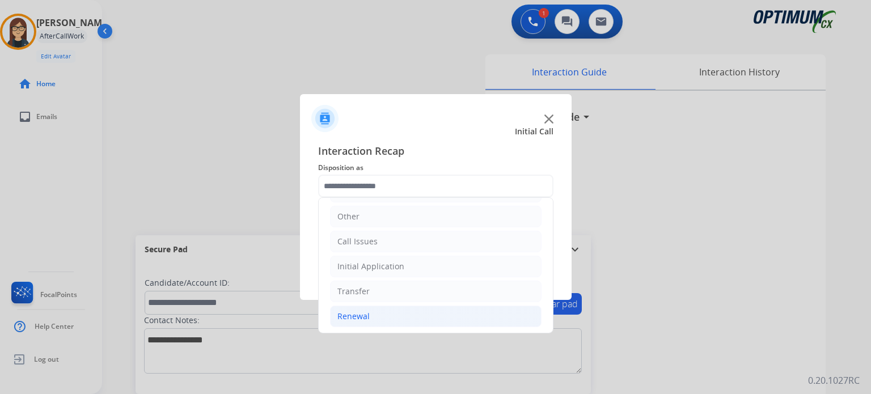
click at [380, 310] on li "Renewal" at bounding box center [436, 317] width 212 height 22
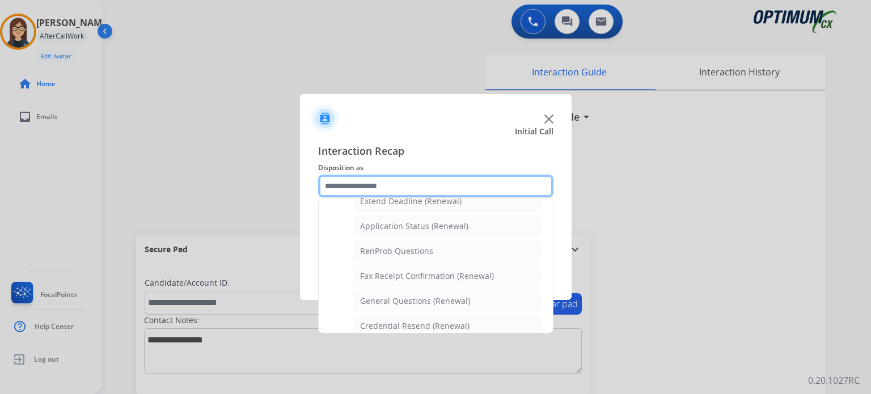
scroll to position [282, 0]
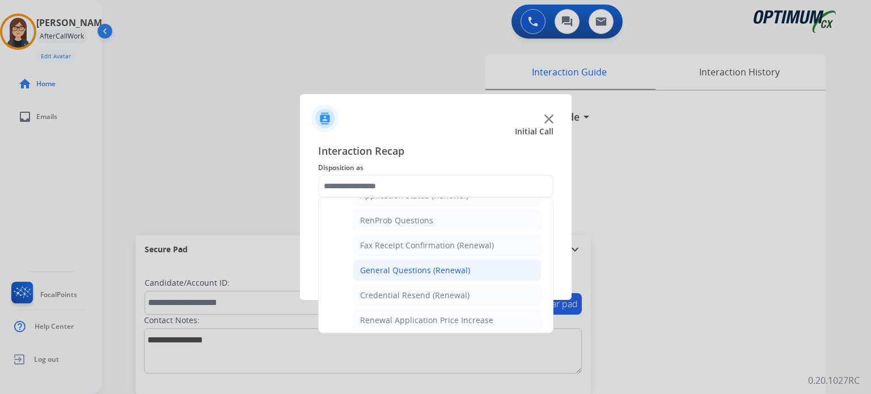
click at [435, 266] on div "General Questions (Renewal)" at bounding box center [415, 270] width 110 height 11
type input "**********"
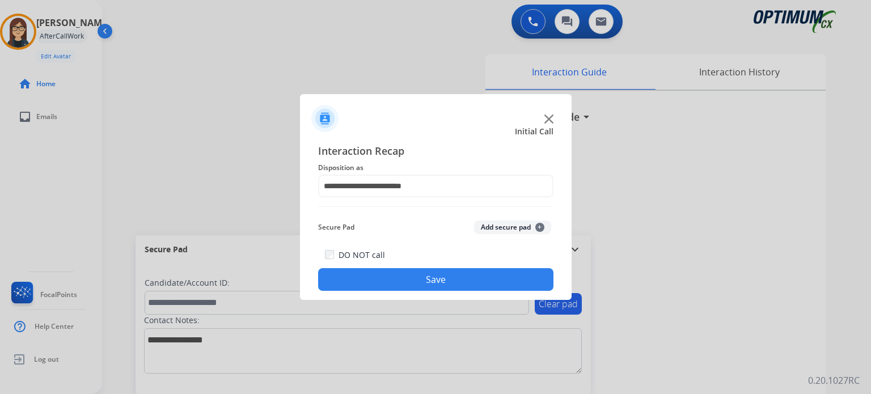
click at [428, 269] on button "Save" at bounding box center [435, 279] width 235 height 23
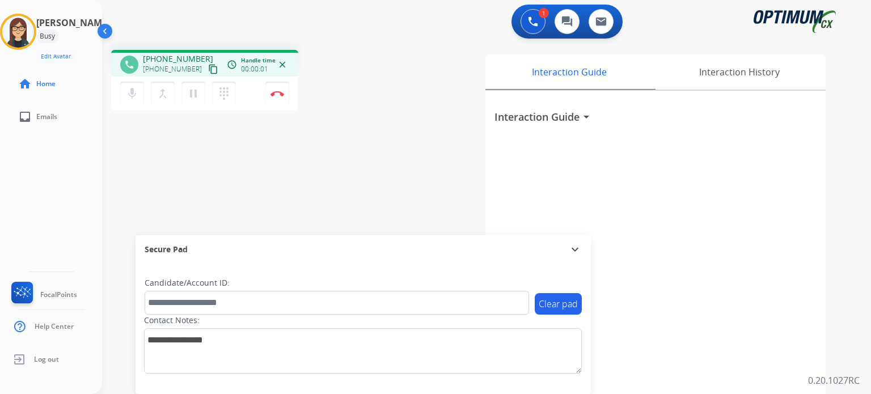
click at [208, 69] on mat-icon "content_copy" at bounding box center [213, 69] width 10 height 10
click at [138, 92] on mat-icon "mic" at bounding box center [132, 94] width 14 height 14
click at [130, 96] on mat-icon "mic_off" at bounding box center [132, 94] width 14 height 14
click at [130, 96] on mat-icon "mic" at bounding box center [132, 94] width 14 height 14
click at [128, 94] on mat-icon "mic_off" at bounding box center [132, 94] width 14 height 14
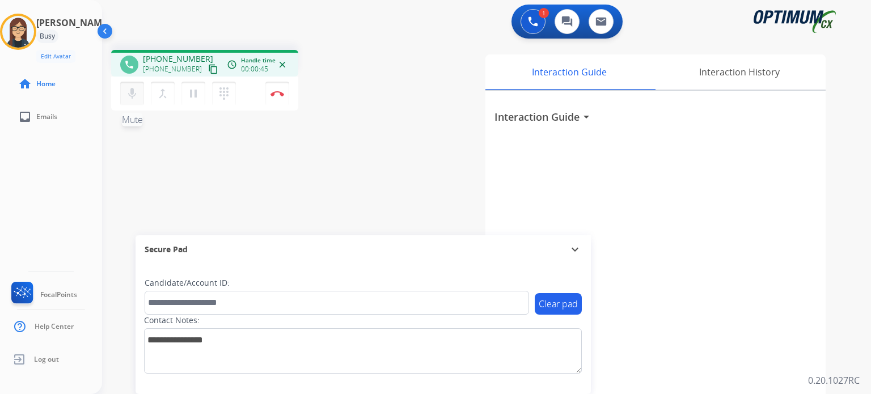
click at [128, 94] on mat-icon "mic" at bounding box center [132, 94] width 14 height 14
click at [135, 99] on mat-icon "mic_off" at bounding box center [132, 94] width 14 height 14
click at [135, 99] on mat-icon "mic" at bounding box center [132, 94] width 14 height 14
click at [132, 94] on mat-icon "mic_off" at bounding box center [132, 94] width 14 height 14
click at [129, 96] on mat-icon "mic" at bounding box center [132, 94] width 14 height 14
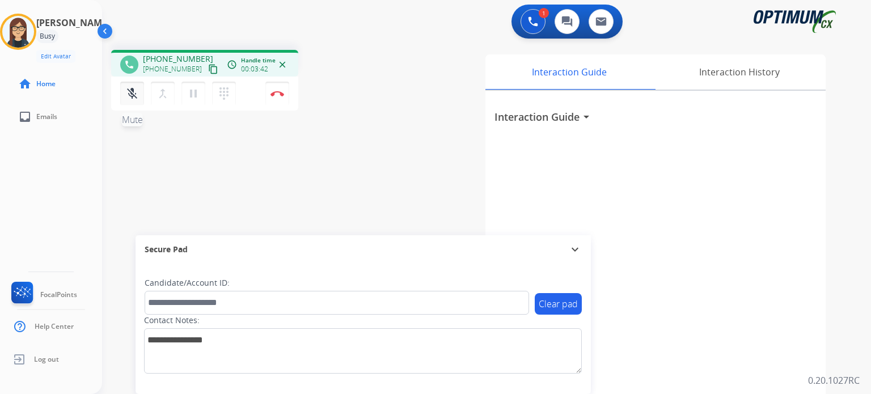
click at [129, 96] on mat-icon "mic_off" at bounding box center [132, 94] width 14 height 14
click at [129, 96] on mat-icon "mic" at bounding box center [132, 94] width 14 height 14
click at [133, 95] on mat-icon "mic_off" at bounding box center [132, 94] width 14 height 14
click at [133, 95] on mat-icon "mic" at bounding box center [132, 94] width 14 height 14
click at [133, 95] on mat-icon "mic_off" at bounding box center [132, 94] width 14 height 14
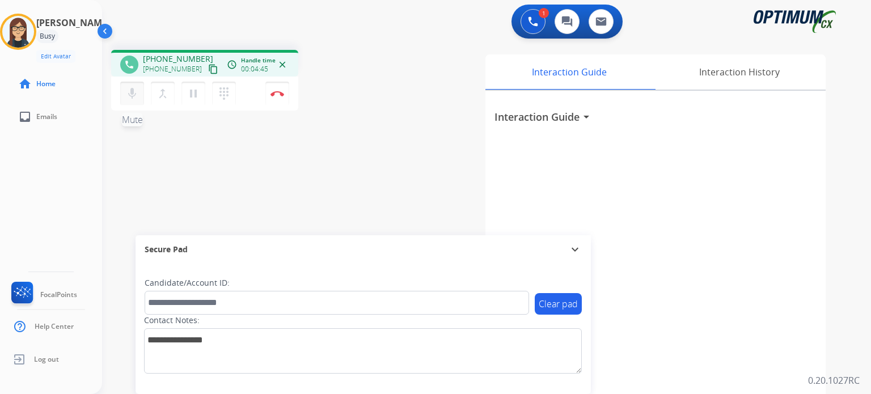
click at [133, 95] on mat-icon "mic" at bounding box center [132, 94] width 14 height 14
click at [134, 93] on mat-icon "mic_off" at bounding box center [132, 94] width 14 height 14
click at [134, 93] on mat-icon "mic" at bounding box center [132, 94] width 14 height 14
click at [134, 93] on mat-icon "mic_off" at bounding box center [132, 94] width 14 height 14
click at [134, 93] on mat-icon "mic" at bounding box center [132, 94] width 14 height 14
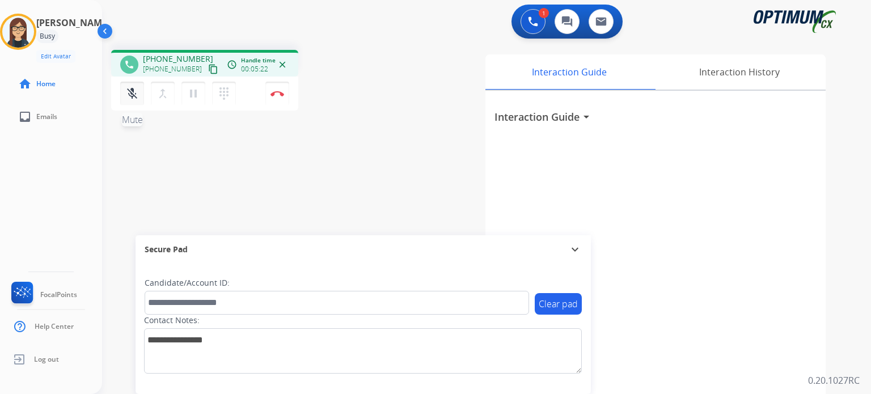
click at [128, 88] on mat-icon "mic_off" at bounding box center [132, 94] width 14 height 14
click at [282, 92] on img at bounding box center [278, 94] width 14 height 6
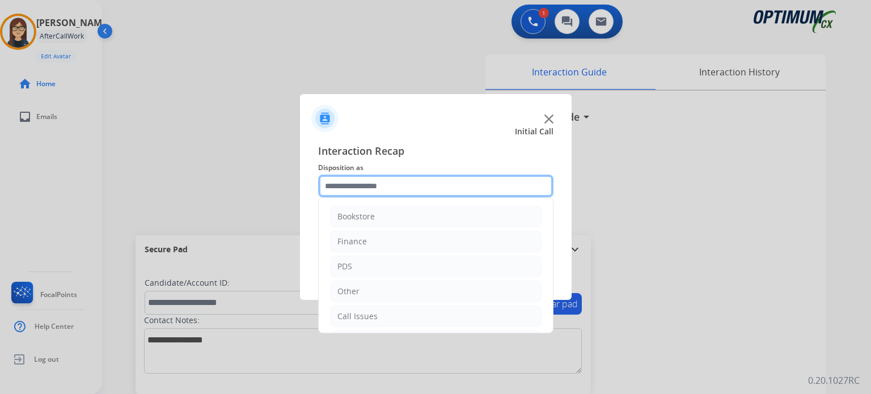
click at [354, 178] on input "text" at bounding box center [435, 186] width 235 height 23
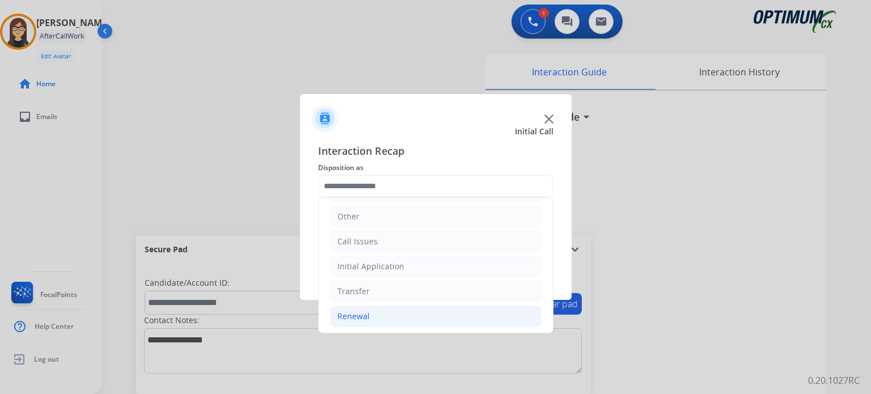
click at [381, 310] on li "Renewal" at bounding box center [436, 317] width 212 height 22
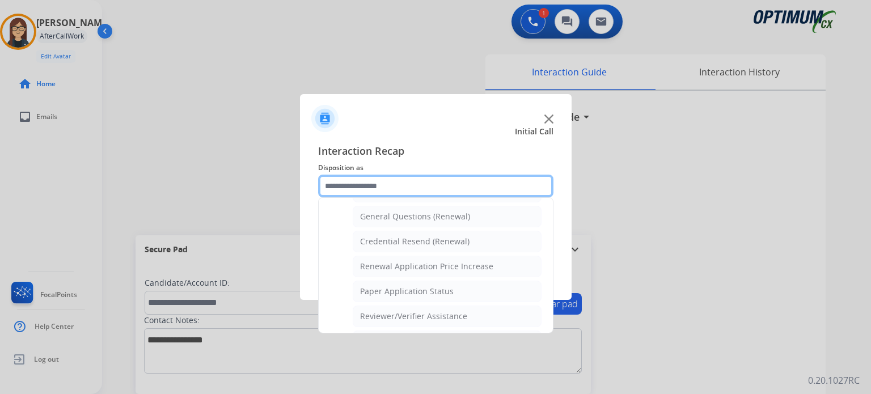
scroll to position [317, 0]
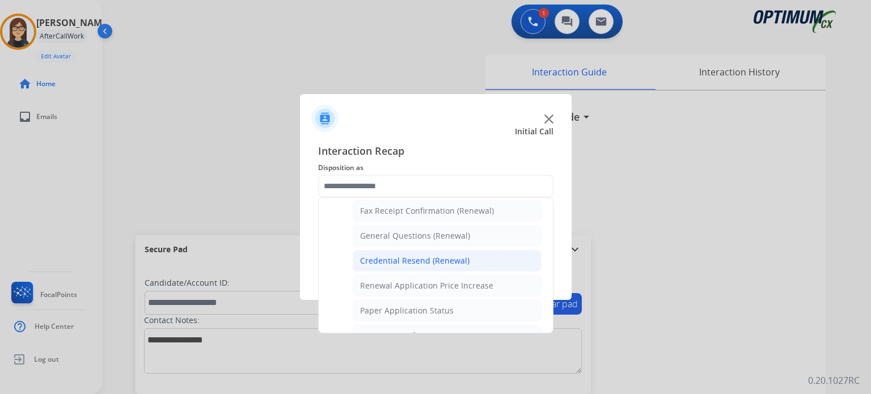
click at [454, 255] on div "Credential Resend (Renewal)" at bounding box center [414, 260] width 109 height 11
type input "**********"
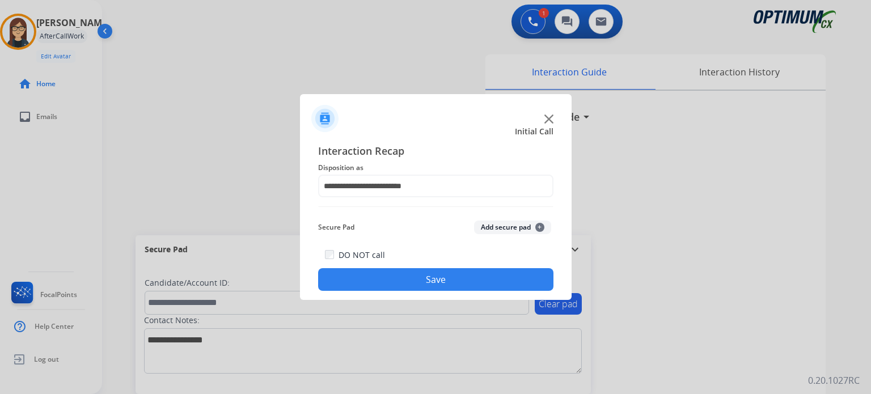
click at [420, 274] on button "Save" at bounding box center [435, 279] width 235 height 23
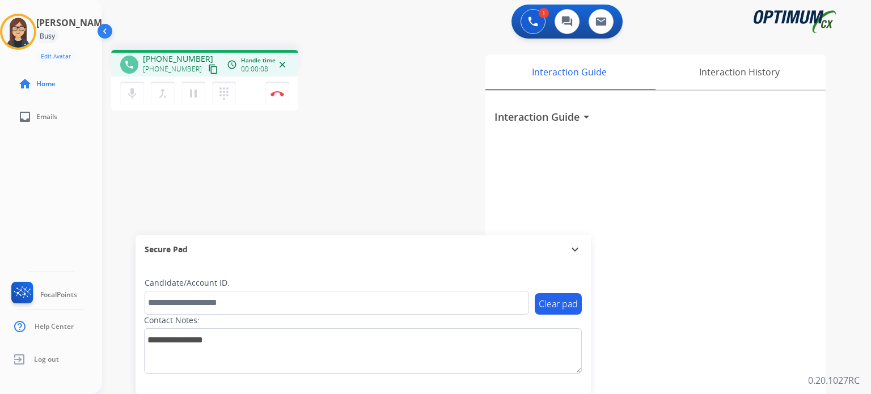
click at [208, 70] on mat-icon "content_copy" at bounding box center [213, 69] width 10 height 10
click at [134, 94] on mat-icon "mic" at bounding box center [132, 94] width 14 height 14
click at [139, 104] on button "mic_off Mute" at bounding box center [132, 94] width 24 height 24
click at [139, 104] on button "mic Mute" at bounding box center [132, 94] width 24 height 24
click at [136, 87] on mat-icon "mic_off" at bounding box center [132, 94] width 14 height 14
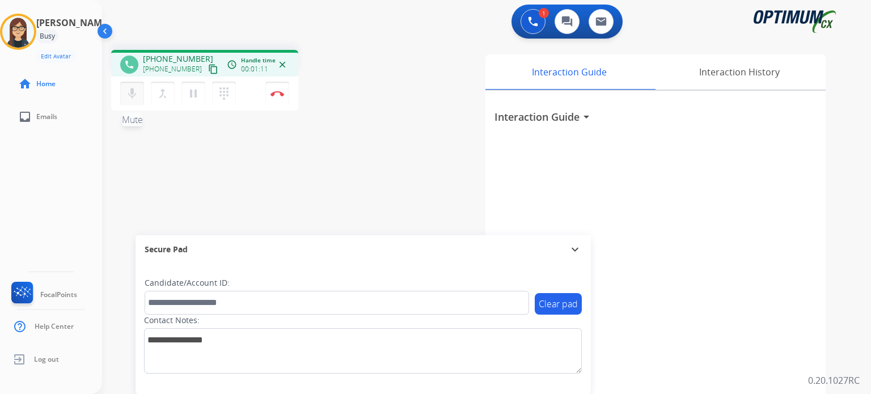
click at [136, 99] on mat-icon "mic" at bounding box center [132, 94] width 14 height 14
click at [136, 95] on mat-icon "mic_off" at bounding box center [132, 94] width 14 height 14
click at [134, 94] on mat-icon "mic" at bounding box center [132, 94] width 14 height 14
click at [133, 103] on button "mic_off Mute" at bounding box center [132, 94] width 24 height 24
click at [138, 95] on mat-icon "mic" at bounding box center [132, 94] width 14 height 14
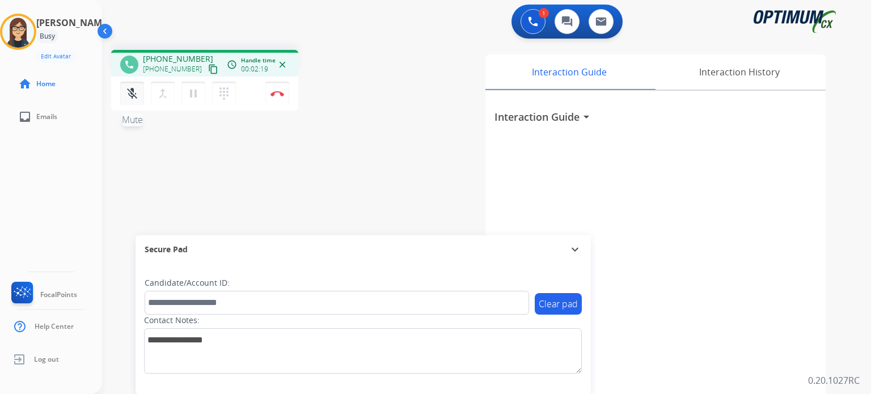
click at [130, 88] on mat-icon "mic_off" at bounding box center [132, 94] width 14 height 14
click at [130, 88] on mat-icon "mic" at bounding box center [132, 94] width 14 height 14
click at [129, 95] on mat-icon "mic_off" at bounding box center [132, 94] width 14 height 14
click at [135, 92] on mat-icon "mic" at bounding box center [132, 94] width 14 height 14
click at [134, 94] on mat-icon "mic_off" at bounding box center [132, 94] width 14 height 14
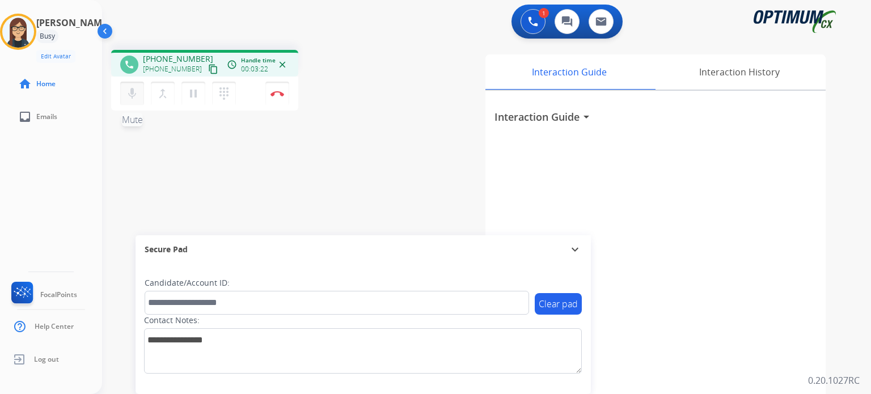
click at [134, 94] on mat-icon "mic" at bounding box center [132, 94] width 14 height 14
click at [121, 91] on button "mic_off Mute" at bounding box center [132, 94] width 24 height 24
click at [121, 91] on button "mic Mute" at bounding box center [132, 94] width 24 height 24
click at [128, 92] on mat-icon "mic_off" at bounding box center [132, 94] width 14 height 14
click at [134, 94] on mat-icon "mic" at bounding box center [132, 94] width 14 height 14
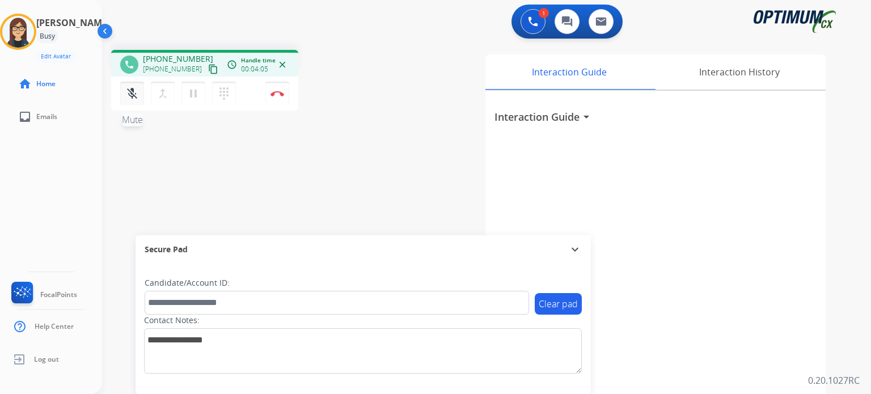
click at [129, 95] on mat-icon "mic_off" at bounding box center [132, 94] width 14 height 14
click at [129, 95] on mat-icon "mic" at bounding box center [132, 94] width 14 height 14
click at [393, 158] on div "phone +19547707141 +19547707141 content_copy access_time Call metrics Queue 00:…" at bounding box center [473, 277] width 742 height 473
click at [134, 92] on mat-icon "mic_off" at bounding box center [132, 94] width 14 height 14
click at [134, 92] on mat-icon "mic" at bounding box center [132, 94] width 14 height 14
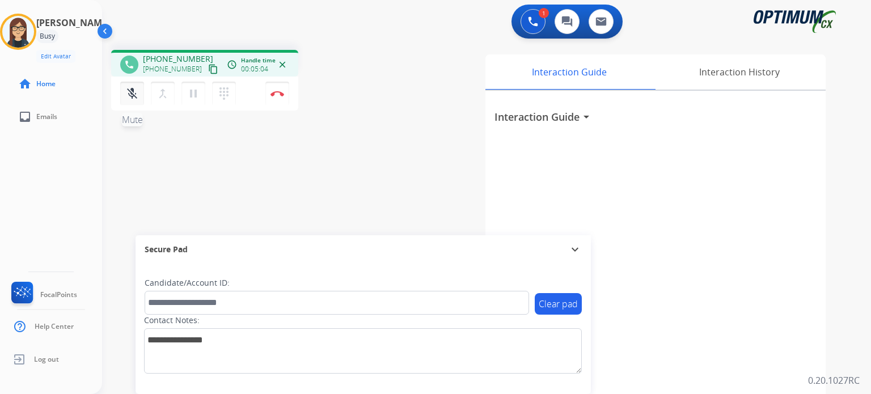
click at [132, 96] on mat-icon "mic_off" at bounding box center [132, 94] width 14 height 14
click at [132, 96] on mat-icon "mic" at bounding box center [132, 94] width 14 height 14
click at [132, 96] on mat-icon "mic_off" at bounding box center [132, 94] width 14 height 14
click at [132, 96] on mat-icon "mic" at bounding box center [132, 94] width 14 height 14
click at [132, 96] on mat-icon "mic_off" at bounding box center [132, 94] width 14 height 14
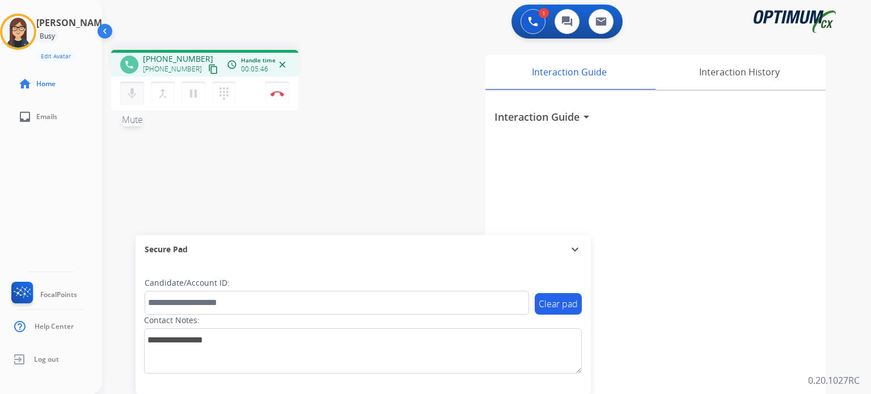
click at [132, 96] on mat-icon "mic" at bounding box center [132, 94] width 14 height 14
click at [132, 96] on mat-icon "mic_off" at bounding box center [132, 94] width 14 height 14
click at [132, 96] on mat-icon "mic" at bounding box center [132, 94] width 14 height 14
click at [132, 96] on mat-icon "mic_off" at bounding box center [132, 94] width 14 height 14
click at [132, 96] on mat-icon "mic" at bounding box center [132, 94] width 14 height 14
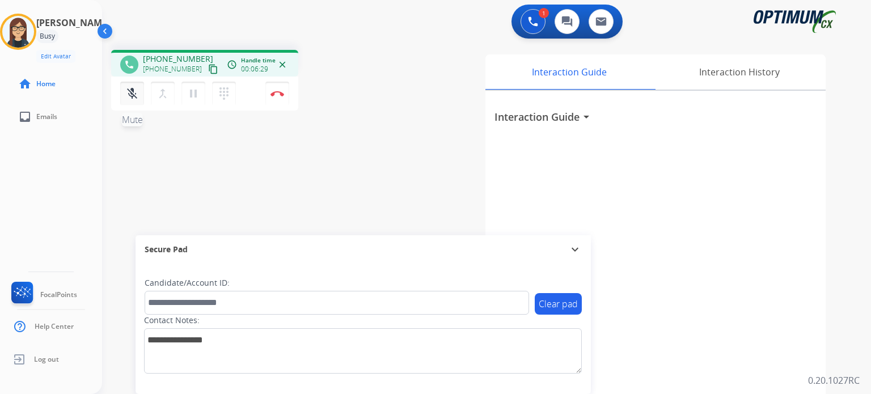
click at [132, 96] on mat-icon "mic_off" at bounding box center [132, 94] width 14 height 14
click at [132, 96] on mat-icon "mic" at bounding box center [132, 94] width 14 height 14
click at [132, 96] on mat-icon "mic_off" at bounding box center [132, 94] width 14 height 14
click at [132, 96] on mat-icon "mic" at bounding box center [132, 94] width 14 height 14
click at [133, 99] on mat-icon "mic_off" at bounding box center [132, 94] width 14 height 14
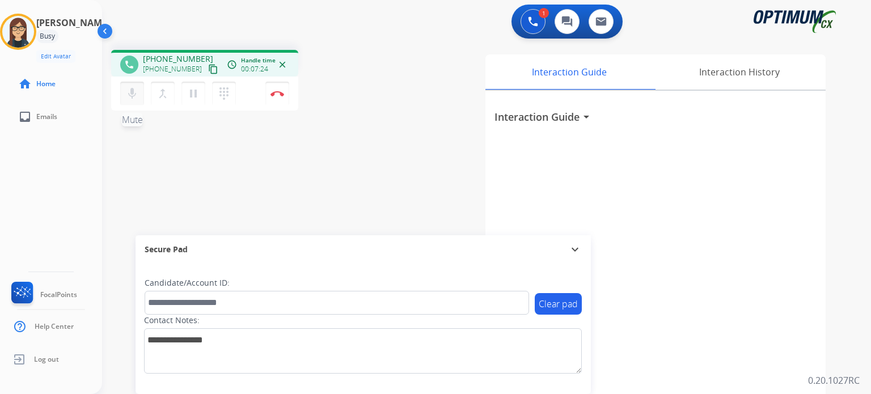
click at [133, 99] on mat-icon "mic" at bounding box center [132, 94] width 14 height 14
click at [133, 99] on mat-icon "mic_off" at bounding box center [132, 94] width 14 height 14
click at [133, 99] on mat-icon "mic" at bounding box center [132, 94] width 14 height 14
click at [133, 99] on mat-icon "mic_off" at bounding box center [132, 94] width 14 height 14
click at [133, 99] on mat-icon "mic" at bounding box center [132, 94] width 14 height 14
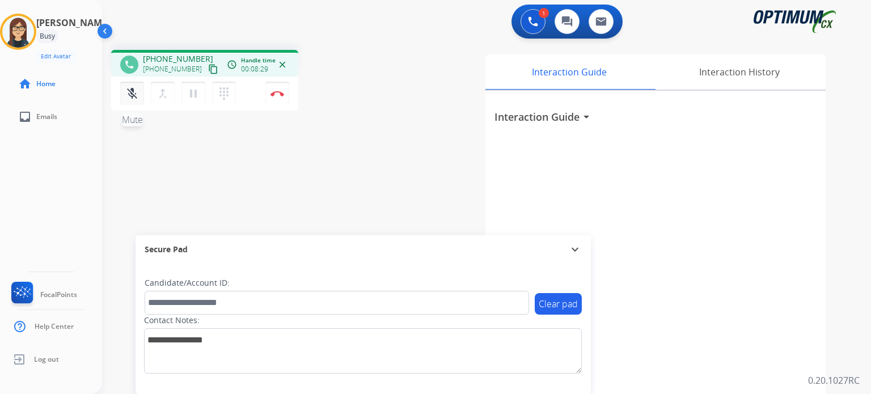
click at [134, 94] on mat-icon "mic_off" at bounding box center [132, 94] width 14 height 14
click at [134, 94] on mat-icon "mic" at bounding box center [132, 94] width 14 height 14
click at [408, 171] on div "Interaction Guide Interaction History Interaction Guide arrow_drop_down" at bounding box center [614, 284] width 424 height 460
click at [131, 92] on mat-icon "mic_off" at bounding box center [132, 94] width 14 height 14
click at [131, 92] on mat-icon "mic" at bounding box center [132, 94] width 14 height 14
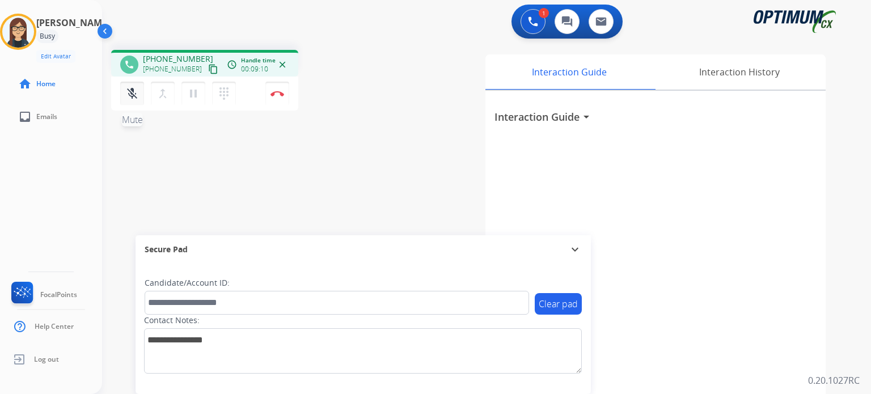
click at [135, 95] on mat-icon "mic_off" at bounding box center [132, 94] width 14 height 14
click at [135, 95] on mat-icon "mic" at bounding box center [132, 94] width 14 height 14
click at [134, 83] on button "mic_off Mute" at bounding box center [132, 94] width 24 height 24
click at [134, 83] on button "mic Mute" at bounding box center [132, 94] width 24 height 24
click at [137, 100] on button "mic_off Mute" at bounding box center [132, 94] width 24 height 24
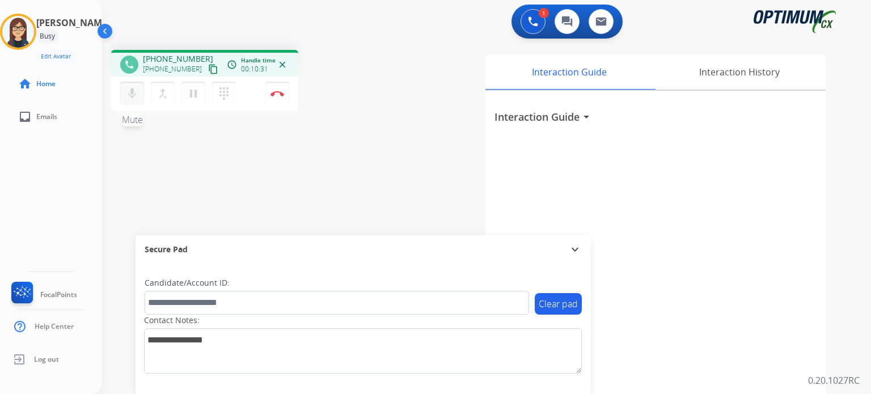
click at [137, 100] on button "mic Mute" at bounding box center [132, 94] width 24 height 24
click at [137, 100] on button "mic_off Mute" at bounding box center [132, 94] width 24 height 24
click at [281, 94] on img at bounding box center [278, 94] width 14 height 6
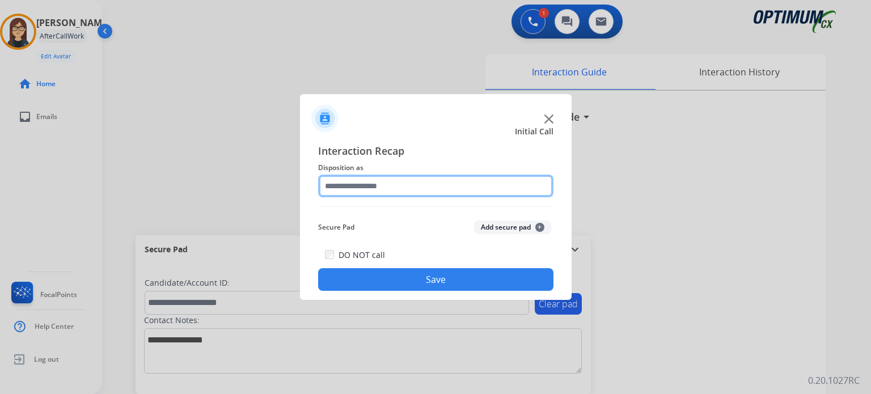
click at [354, 195] on input "text" at bounding box center [435, 186] width 235 height 23
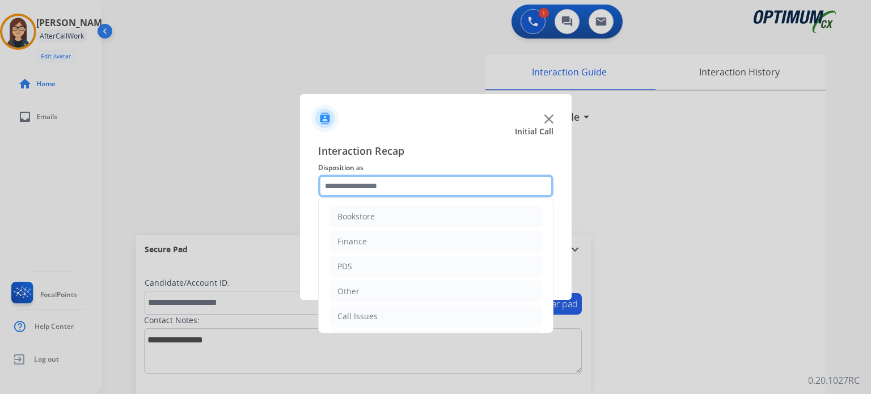
scroll to position [75, 0]
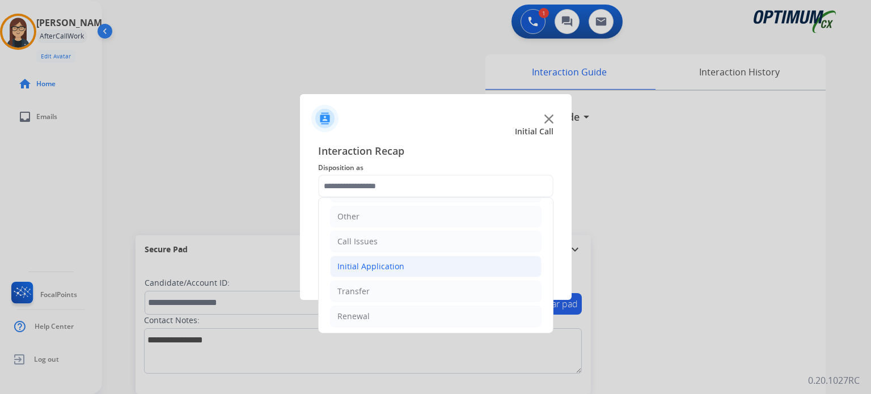
click at [426, 262] on li "Initial Application" at bounding box center [436, 267] width 212 height 22
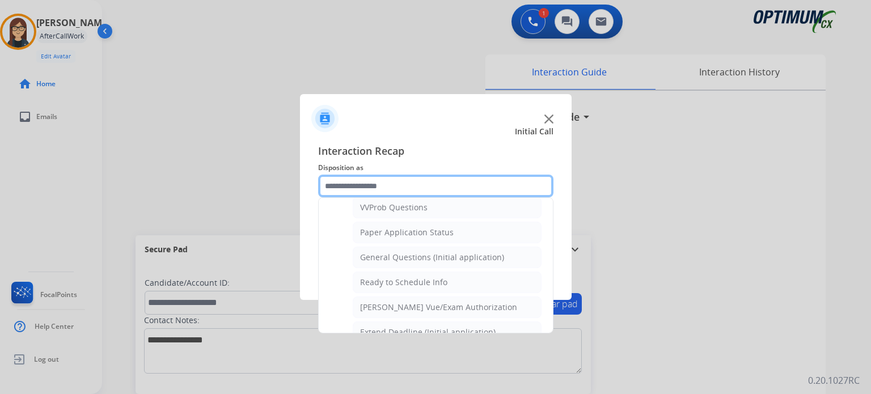
scroll to position [623, 0]
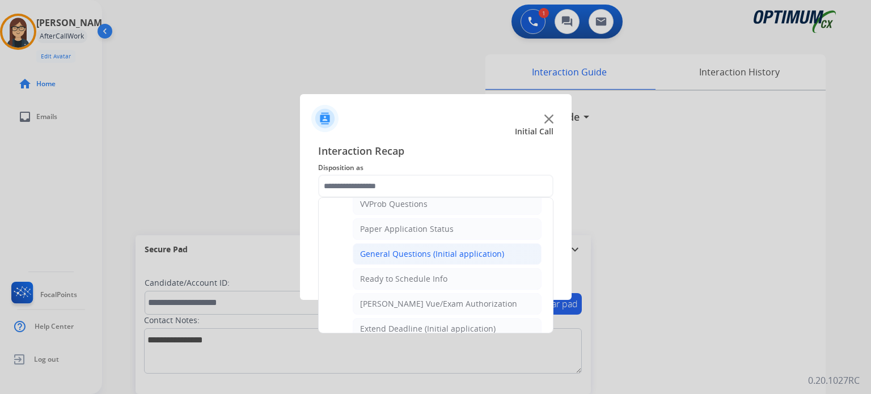
click at [443, 243] on li "General Questions (Initial application)" at bounding box center [447, 254] width 189 height 22
type input "**********"
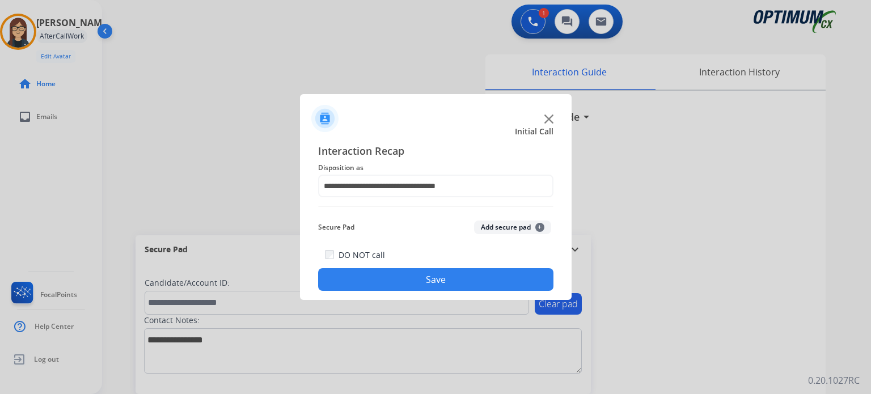
click at [410, 275] on button "Save" at bounding box center [435, 279] width 235 height 23
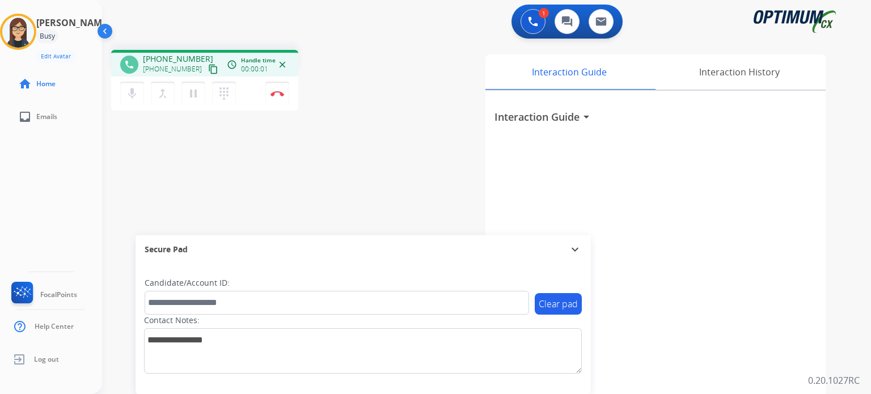
click at [208, 66] on mat-icon "content_copy" at bounding box center [213, 69] width 10 height 10
click at [129, 97] on mat-icon "mic" at bounding box center [132, 94] width 14 height 14
click at [134, 104] on button "mic_off Mute" at bounding box center [132, 94] width 24 height 24
click at [134, 95] on mat-icon "mic" at bounding box center [132, 94] width 14 height 14
click at [138, 101] on button "mic_off Mute" at bounding box center [132, 94] width 24 height 24
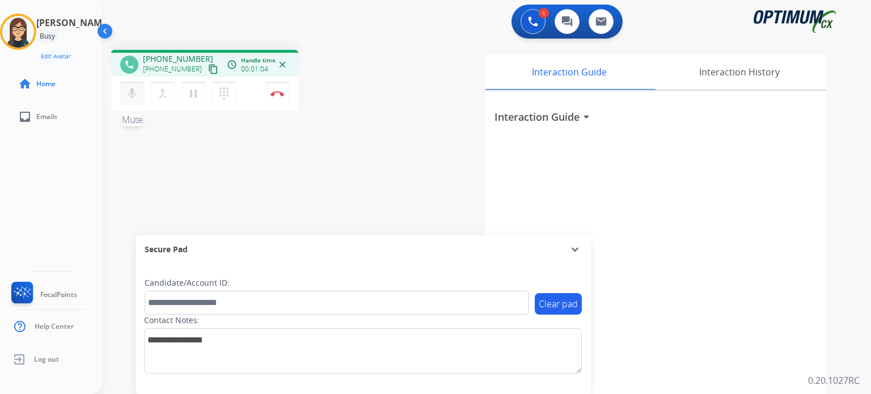
click at [138, 101] on button "mic Mute" at bounding box center [132, 94] width 24 height 24
click at [138, 92] on mat-icon "mic_off" at bounding box center [132, 94] width 14 height 14
click at [138, 92] on mat-icon "mic" at bounding box center [132, 94] width 14 height 14
click at [136, 96] on mat-icon "mic_off" at bounding box center [132, 94] width 14 height 14
click at [136, 96] on mat-icon "mic" at bounding box center [132, 94] width 14 height 14
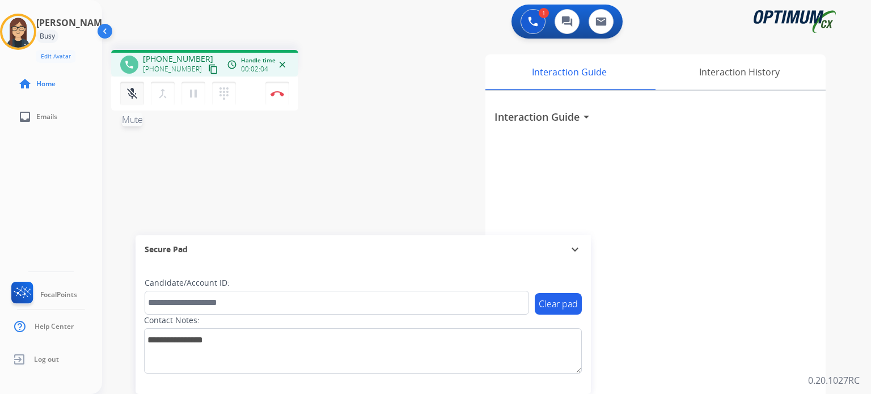
click at [134, 86] on button "mic_off Mute" at bounding box center [132, 94] width 24 height 24
click at [135, 92] on mat-icon "mic" at bounding box center [132, 94] width 14 height 14
click at [136, 93] on mat-icon "mic_off" at bounding box center [132, 94] width 14 height 14
click at [133, 92] on mat-icon "mic" at bounding box center [132, 94] width 14 height 14
click at [136, 96] on mat-icon "mic_off" at bounding box center [132, 94] width 14 height 14
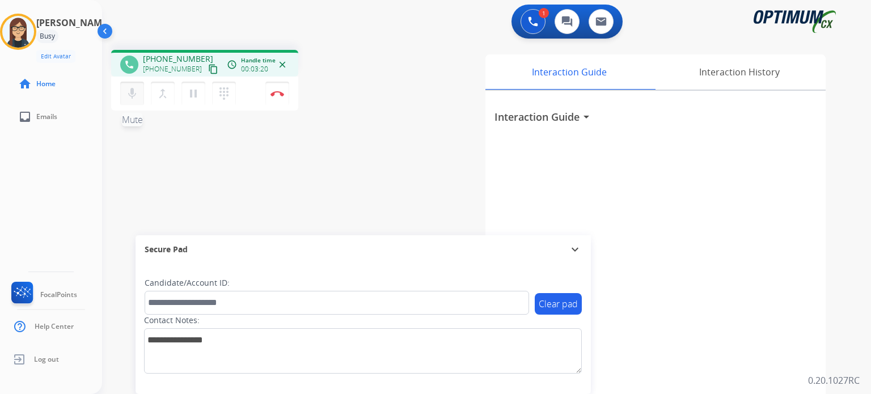
click at [136, 96] on mat-icon "mic" at bounding box center [132, 94] width 14 height 14
click at [136, 96] on mat-icon "mic_off" at bounding box center [132, 94] width 14 height 14
click at [136, 96] on mat-icon "mic" at bounding box center [132, 94] width 14 height 14
click at [136, 96] on mat-icon "mic_off" at bounding box center [132, 94] width 14 height 14
click at [136, 96] on mat-icon "mic" at bounding box center [132, 94] width 14 height 14
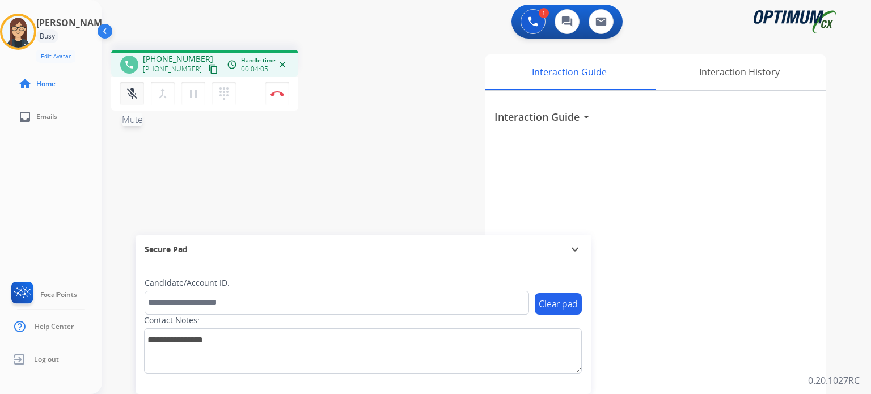
click at [128, 96] on mat-icon "mic_off" at bounding box center [132, 94] width 14 height 14
click at [128, 96] on mat-icon "mic" at bounding box center [132, 94] width 14 height 14
click at [128, 96] on mat-icon "mic_off" at bounding box center [132, 94] width 14 height 14
click at [280, 95] on img at bounding box center [278, 94] width 14 height 6
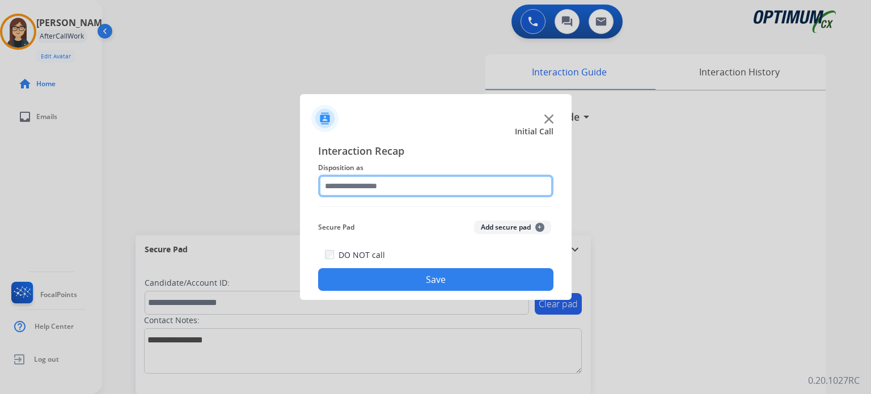
click at [439, 188] on input "text" at bounding box center [435, 186] width 235 height 23
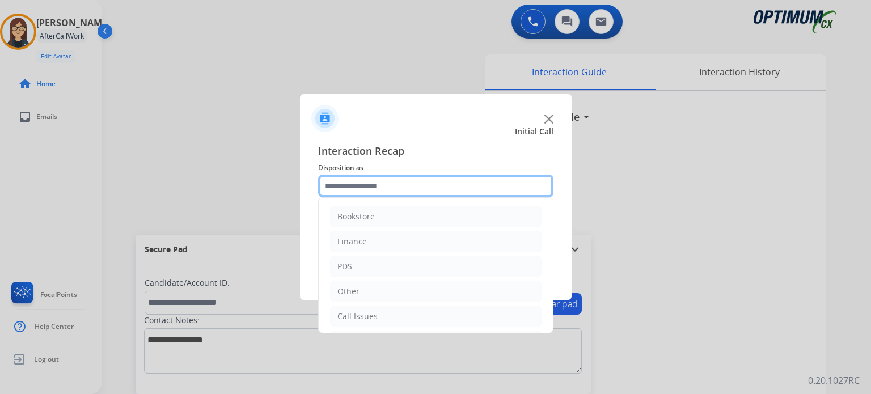
scroll to position [75, 0]
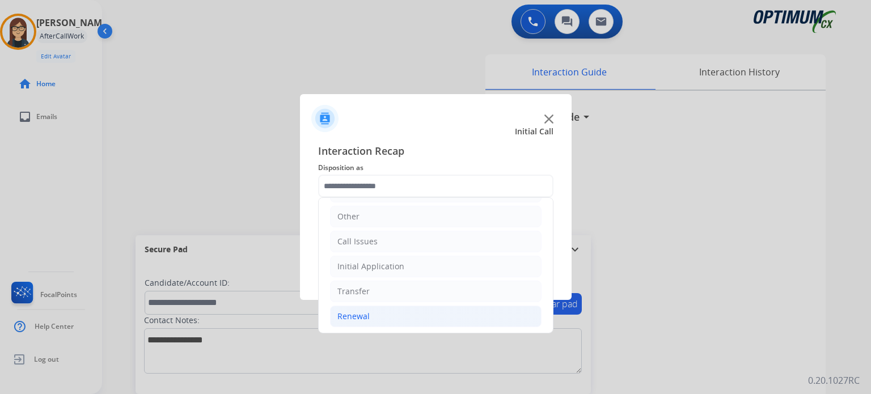
click at [385, 319] on li "Renewal" at bounding box center [436, 317] width 212 height 22
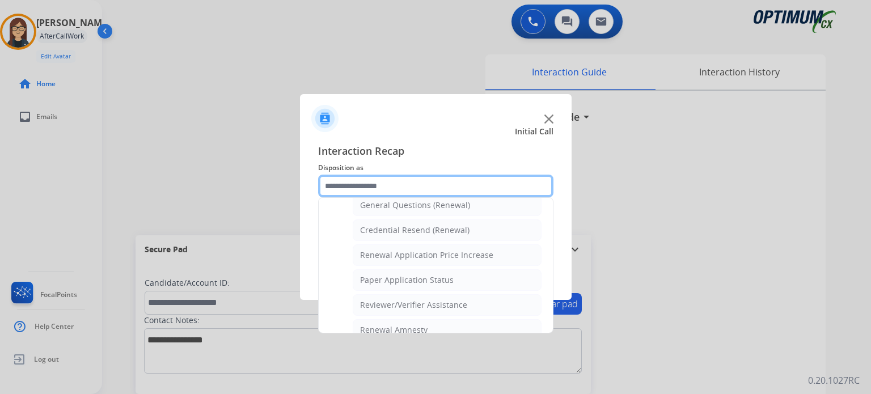
scroll to position [341, 0]
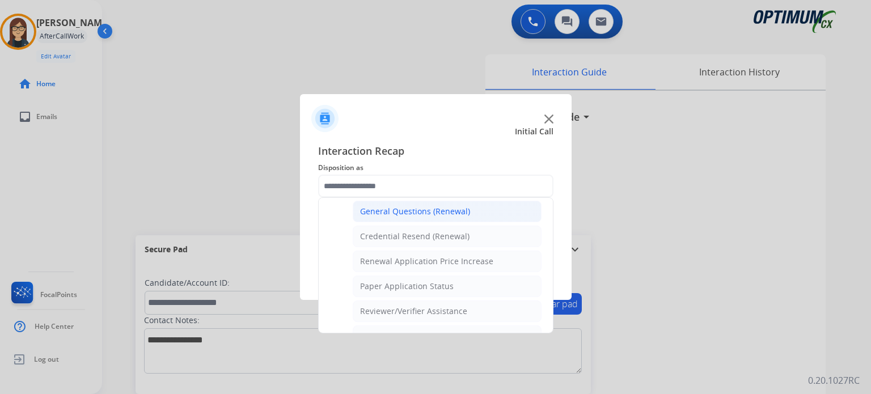
click at [467, 208] on li "General Questions (Renewal)" at bounding box center [447, 212] width 189 height 22
type input "**********"
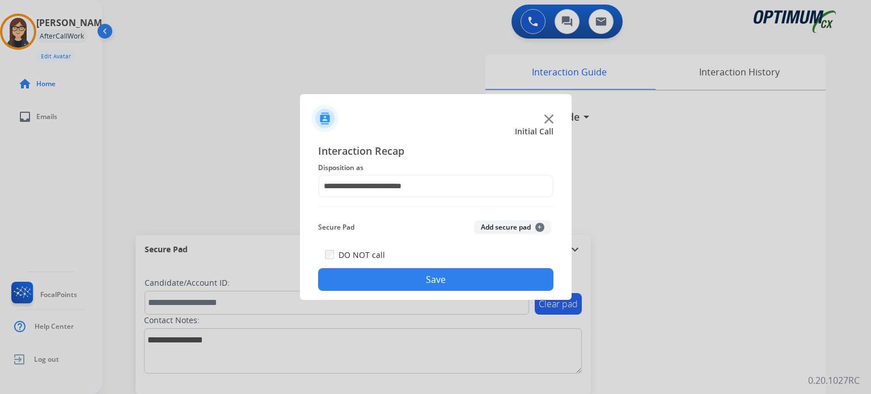
click at [449, 283] on button "Save" at bounding box center [435, 279] width 235 height 23
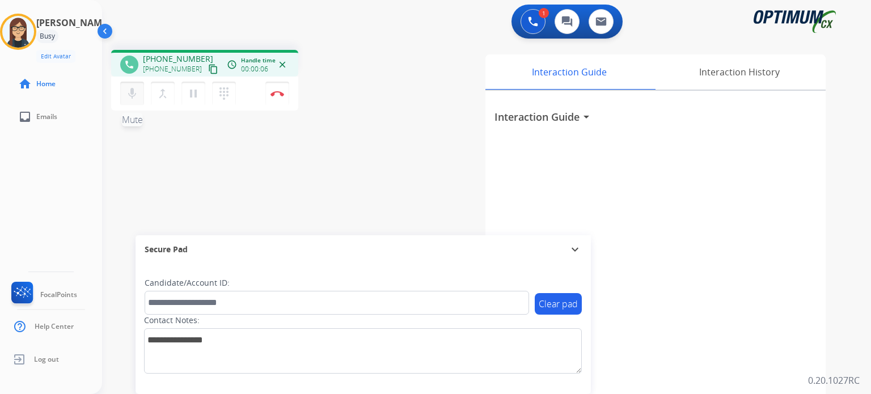
click at [142, 103] on button "mic Mute" at bounding box center [132, 94] width 24 height 24
click at [142, 103] on button "mic_off Mute" at bounding box center [132, 94] width 24 height 24
click at [142, 103] on button "mic Mute" at bounding box center [132, 94] width 24 height 24
click at [134, 90] on mat-icon "mic_off" at bounding box center [132, 94] width 14 height 14
click at [134, 90] on mat-icon "mic" at bounding box center [132, 94] width 14 height 14
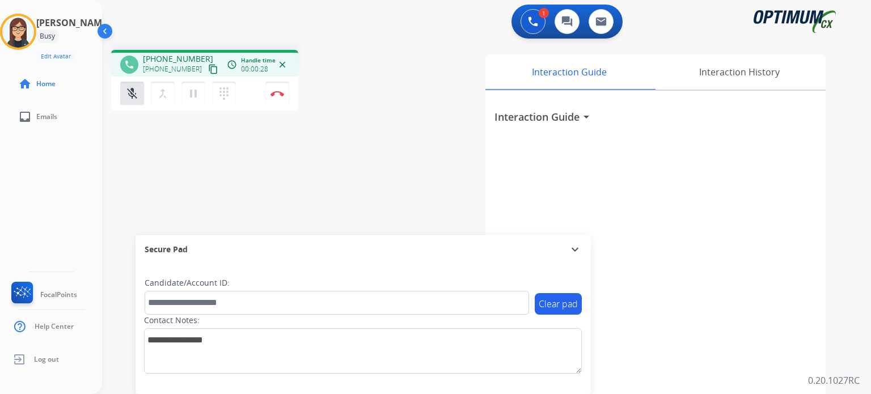
click at [208, 71] on mat-icon "content_copy" at bounding box center [213, 69] width 10 height 10
click at [132, 103] on button "mic_off Mute" at bounding box center [132, 94] width 24 height 24
click at [132, 103] on button "mic Mute" at bounding box center [132, 94] width 24 height 24
click at [133, 90] on mat-icon "mic_off" at bounding box center [132, 94] width 14 height 14
click at [133, 90] on mat-icon "mic" at bounding box center [132, 94] width 14 height 14
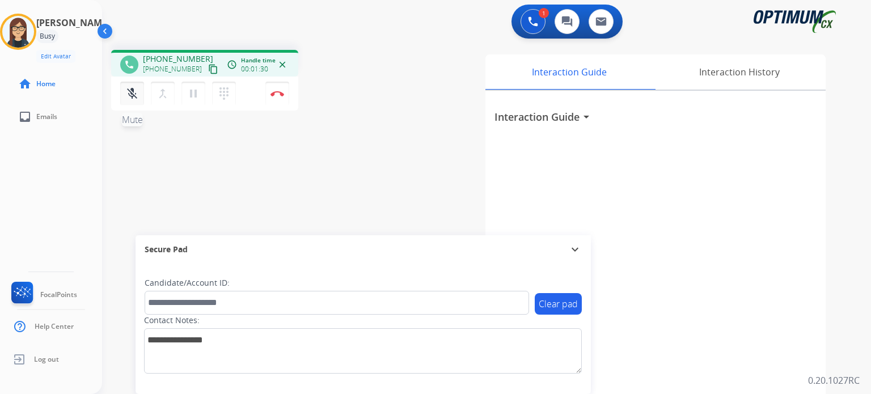
click at [129, 91] on mat-icon "mic_off" at bounding box center [132, 94] width 14 height 14
click at [129, 91] on mat-icon "mic" at bounding box center [132, 94] width 14 height 14
click at [134, 98] on mat-icon "mic_off" at bounding box center [132, 94] width 14 height 14
click at [134, 98] on mat-icon "mic" at bounding box center [132, 94] width 14 height 14
click at [124, 87] on button "mic_off Mute" at bounding box center [132, 94] width 24 height 24
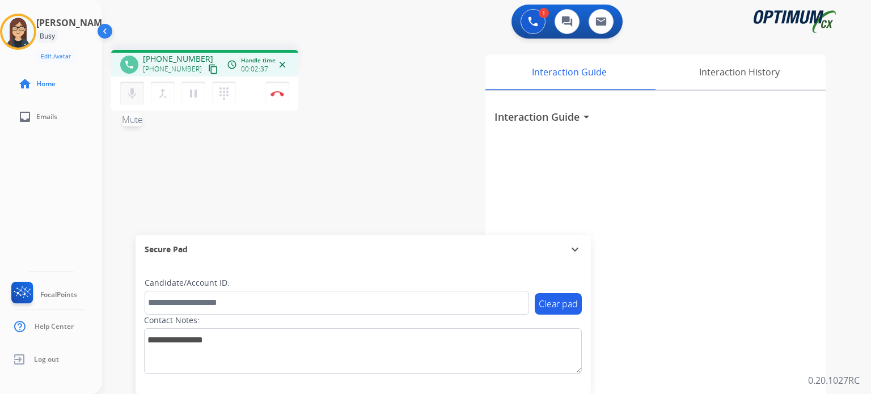
click at [134, 96] on mat-icon "mic" at bounding box center [132, 94] width 14 height 14
click at [130, 97] on mat-icon "mic_off" at bounding box center [132, 94] width 14 height 14
click at [130, 97] on mat-icon "mic" at bounding box center [132, 94] width 14 height 14
click at [130, 97] on mat-icon "mic_off" at bounding box center [132, 94] width 14 height 14
click at [130, 97] on mat-icon "mic" at bounding box center [132, 94] width 14 height 14
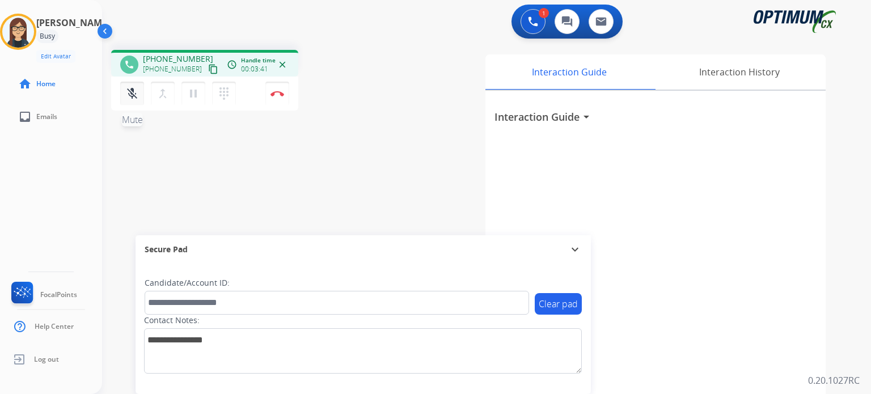
click at [132, 92] on mat-icon "mic_off" at bounding box center [132, 94] width 14 height 14
click at [132, 92] on mat-icon "mic" at bounding box center [132, 94] width 14 height 14
click at [132, 92] on mat-icon "mic_off" at bounding box center [132, 94] width 14 height 14
click at [132, 92] on mat-icon "mic" at bounding box center [132, 94] width 14 height 14
click at [132, 96] on mat-icon "mic_off" at bounding box center [132, 94] width 14 height 14
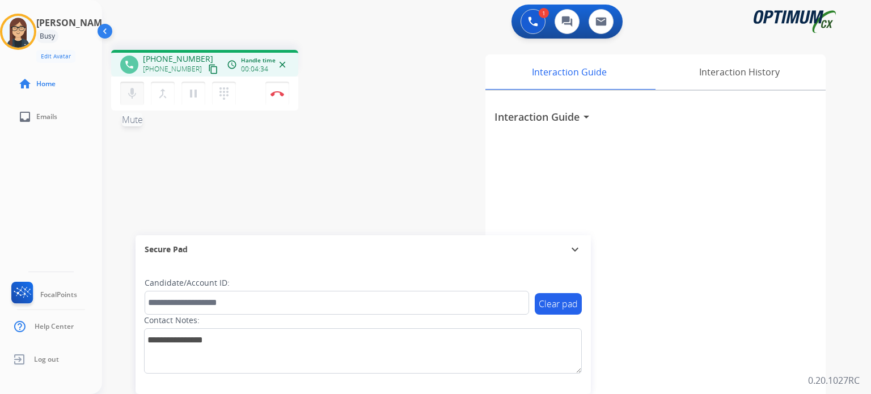
click at [132, 96] on mat-icon "mic" at bounding box center [132, 94] width 14 height 14
click at [134, 102] on button "mic_off Mute" at bounding box center [132, 94] width 24 height 24
click at [134, 102] on button "mic Mute" at bounding box center [132, 94] width 24 height 24
click at [134, 102] on button "mic_off Mute" at bounding box center [132, 94] width 24 height 24
click at [134, 102] on button "mic Mute" at bounding box center [132, 94] width 24 height 24
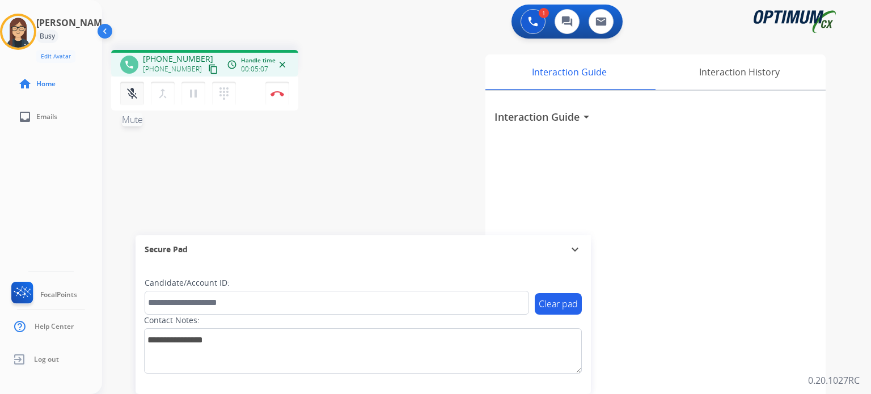
click at [134, 102] on button "mic_off Mute" at bounding box center [132, 94] width 24 height 24
click at [134, 102] on button "mic Mute" at bounding box center [132, 94] width 24 height 24
click at [134, 102] on button "mic_off Mute" at bounding box center [132, 94] width 24 height 24
click at [134, 102] on button "mic Mute" at bounding box center [132, 94] width 24 height 24
click at [134, 102] on button "mic_off Mute" at bounding box center [132, 94] width 24 height 24
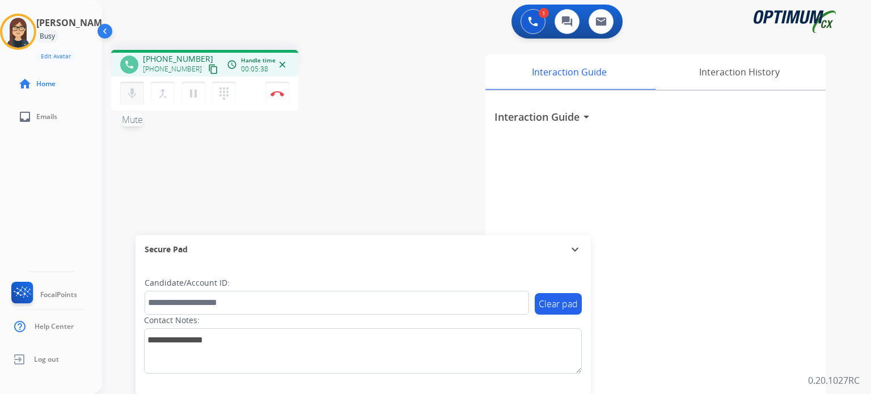
click at [134, 102] on button "mic Mute" at bounding box center [132, 94] width 24 height 24
click at [134, 102] on button "mic_off Mute" at bounding box center [132, 94] width 24 height 24
click at [134, 102] on button "mic Mute" at bounding box center [132, 94] width 24 height 24
click at [134, 102] on button "mic_off Mute" at bounding box center [132, 94] width 24 height 24
click at [134, 102] on button "mic Mute" at bounding box center [132, 94] width 24 height 24
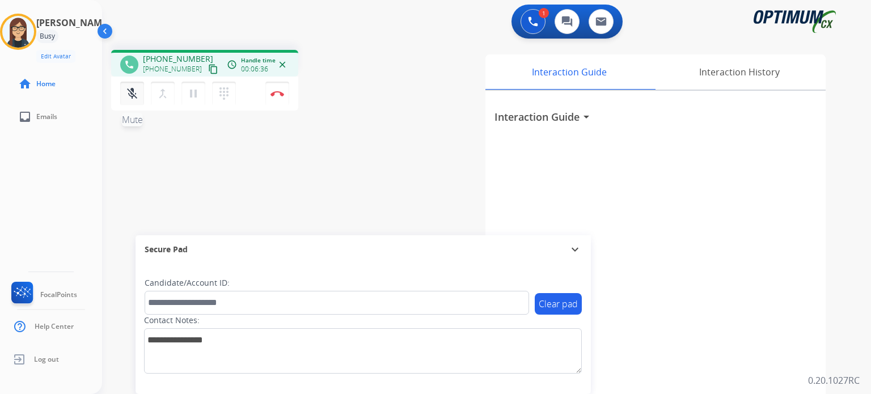
click at [138, 98] on mat-icon "mic_off" at bounding box center [132, 94] width 14 height 14
click at [129, 95] on mat-icon "mic" at bounding box center [132, 94] width 14 height 14
click at [132, 90] on mat-icon "mic_off" at bounding box center [132, 94] width 14 height 14
click at [132, 90] on mat-icon "mic" at bounding box center [132, 94] width 14 height 14
click at [142, 78] on div "mic_off Mute merge_type Bridge pause Hold dialpad Dialpad Disconnect" at bounding box center [204, 94] width 187 height 34
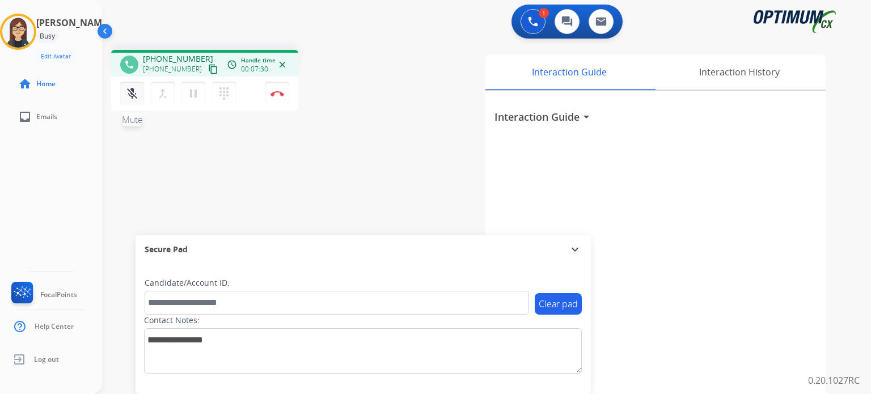
click at [134, 97] on mat-icon "mic_off" at bounding box center [132, 94] width 14 height 14
click at [128, 96] on mat-icon "mic" at bounding box center [132, 94] width 14 height 14
click at [135, 100] on button "mic_off Mute" at bounding box center [132, 94] width 24 height 24
click at [135, 100] on button "mic Mute" at bounding box center [132, 94] width 24 height 24
click at [136, 83] on button "mic_off Mute" at bounding box center [132, 94] width 24 height 24
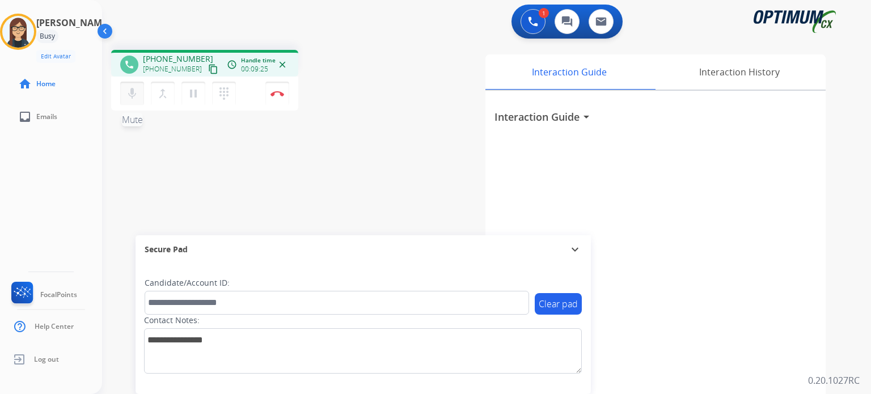
click at [132, 95] on mat-icon "mic" at bounding box center [132, 94] width 14 height 14
click at [137, 97] on mat-icon "mic_off" at bounding box center [132, 94] width 14 height 14
click at [137, 97] on mat-icon "mic" at bounding box center [132, 94] width 14 height 14
click at [387, 153] on div "phone +12675630738 +12675630738 content_copy access_time Call metrics Queue 00:…" at bounding box center [473, 277] width 742 height 473
click at [133, 95] on mat-icon "mic_off" at bounding box center [132, 94] width 14 height 14
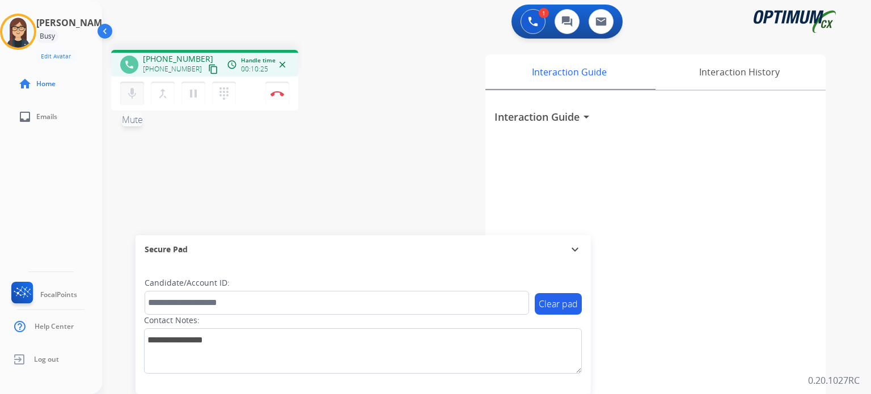
click at [134, 94] on mat-icon "mic" at bounding box center [132, 94] width 14 height 14
click at [134, 94] on mat-icon "mic_off" at bounding box center [132, 94] width 14 height 14
click at [134, 100] on button "mic Mute" at bounding box center [132, 94] width 24 height 24
click at [124, 102] on button "mic_off Mute" at bounding box center [132, 94] width 24 height 24
click at [123, 92] on button "mic Mute" at bounding box center [132, 94] width 24 height 24
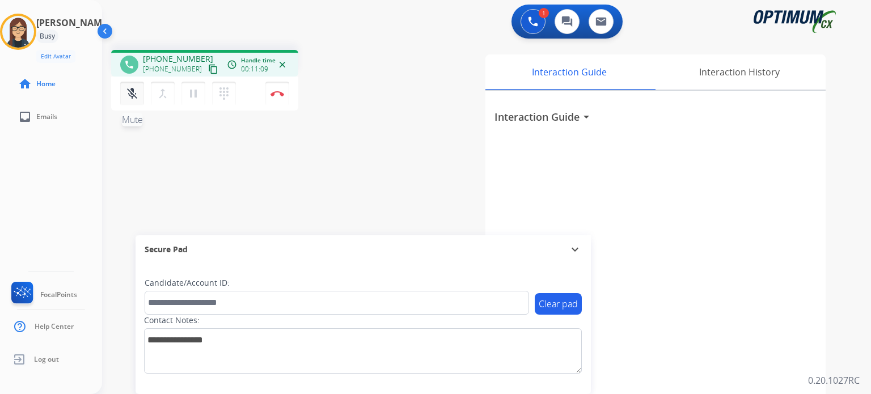
click at [130, 97] on mat-icon "mic_off" at bounding box center [132, 94] width 14 height 14
click at [130, 97] on mat-icon "mic" at bounding box center [132, 94] width 14 height 14
click at [130, 97] on mat-icon "mic_off" at bounding box center [132, 94] width 14 height 14
click at [130, 97] on mat-icon "mic" at bounding box center [132, 94] width 14 height 14
click at [130, 97] on mat-icon "mic_off" at bounding box center [132, 94] width 14 height 14
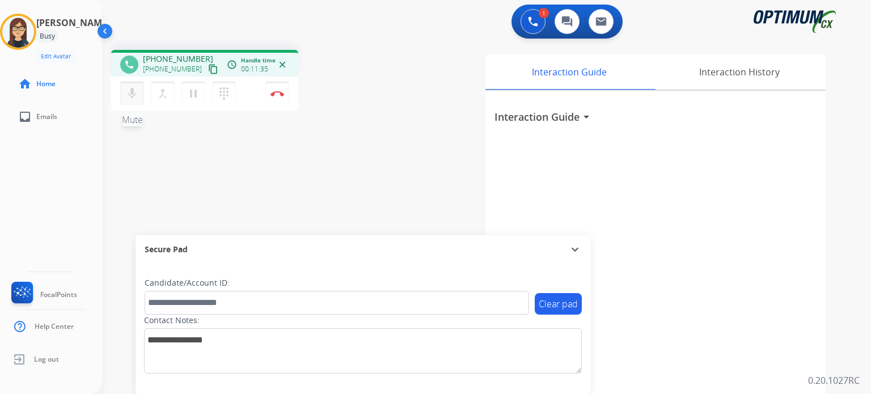
click at [130, 97] on mat-icon "mic" at bounding box center [132, 94] width 14 height 14
click at [130, 97] on mat-icon "mic_off" at bounding box center [132, 94] width 14 height 14
click at [130, 97] on mat-icon "mic" at bounding box center [132, 94] width 14 height 14
click at [130, 97] on mat-icon "mic_off" at bounding box center [132, 94] width 14 height 14
click at [130, 97] on mat-icon "mic" at bounding box center [132, 94] width 14 height 14
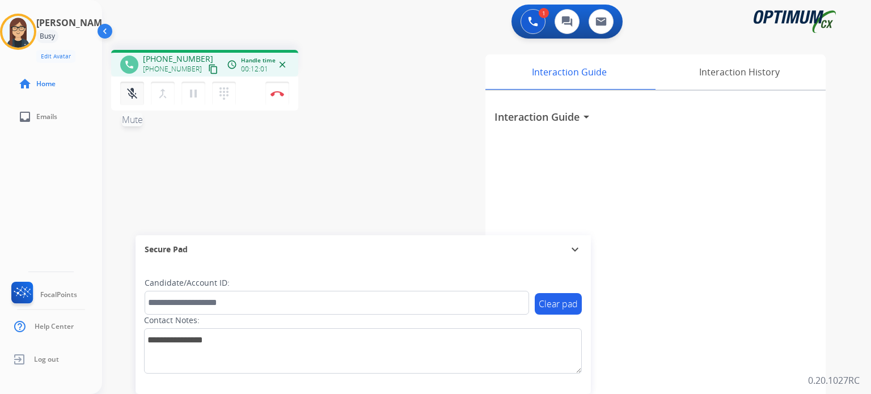
click at [130, 97] on mat-icon "mic_off" at bounding box center [132, 94] width 14 height 14
click at [271, 94] on img at bounding box center [278, 94] width 14 height 6
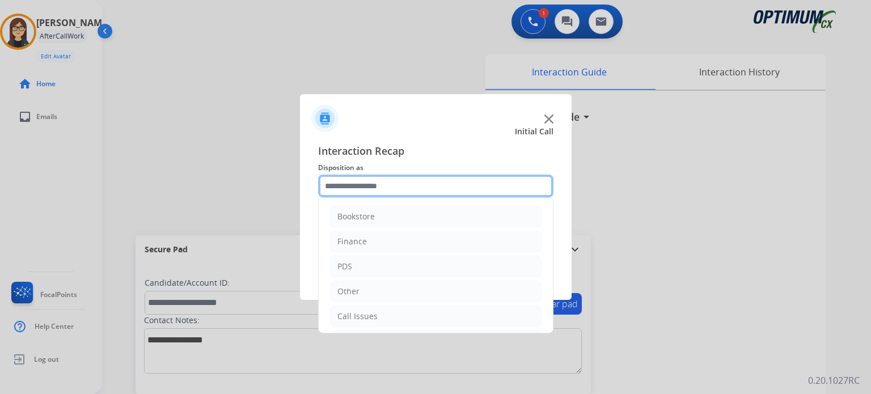
click at [385, 190] on input "text" at bounding box center [435, 186] width 235 height 23
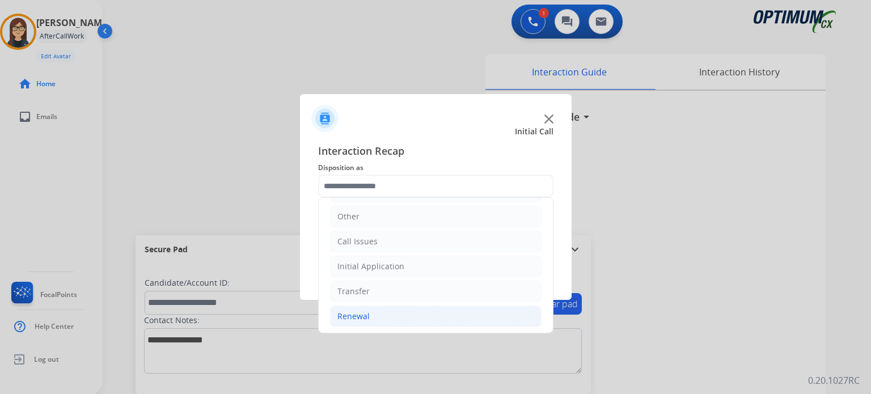
click at [407, 310] on li "Renewal" at bounding box center [436, 317] width 212 height 22
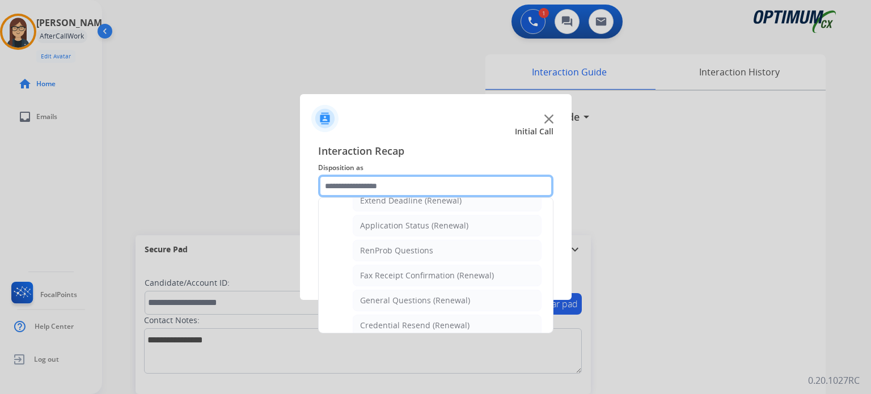
scroll to position [250, 0]
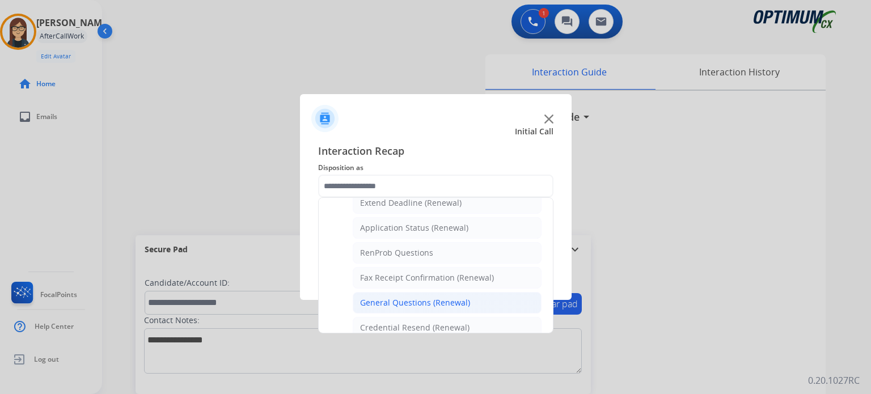
click at [504, 295] on li "General Questions (Renewal)" at bounding box center [447, 303] width 189 height 22
type input "**********"
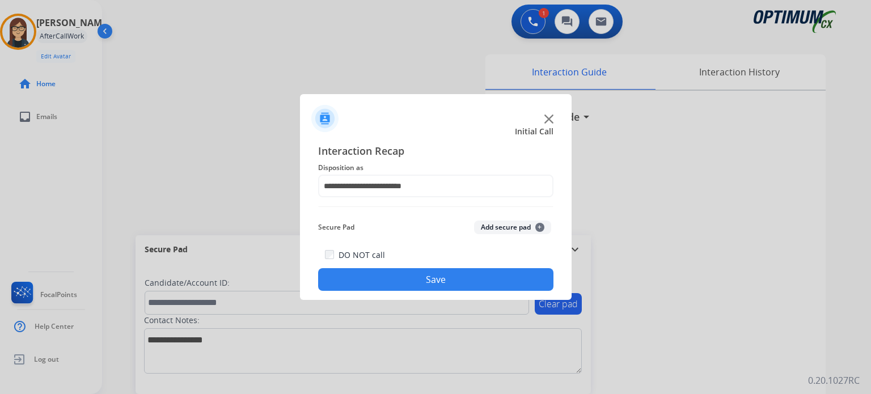
click at [498, 279] on button "Save" at bounding box center [435, 279] width 235 height 23
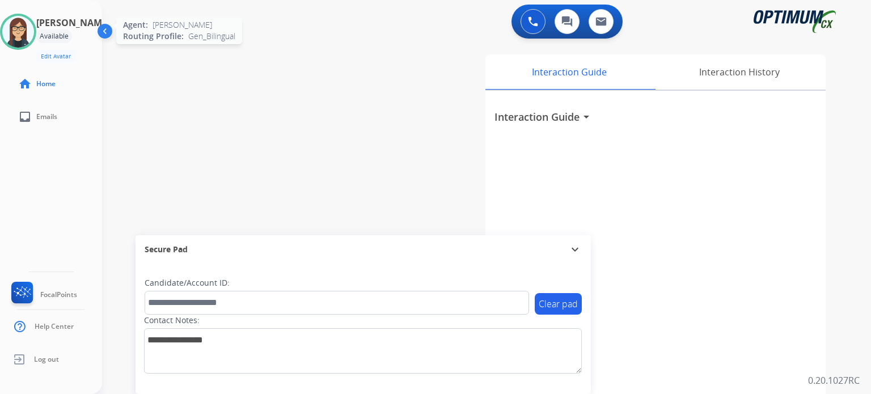
click at [12, 22] on div at bounding box center [18, 32] width 36 height 36
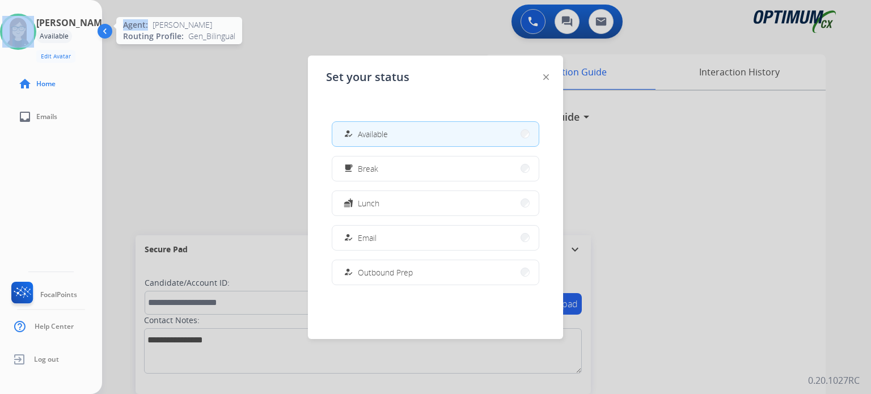
click at [12, 22] on div at bounding box center [18, 32] width 36 height 36
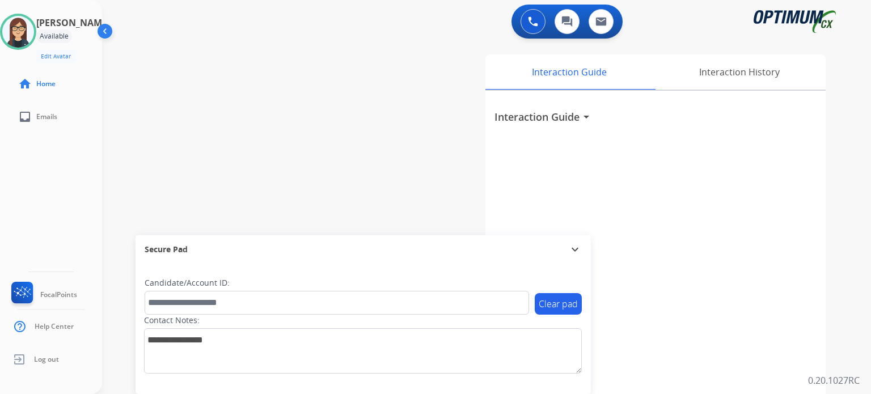
click at [199, 90] on div "swap_horiz Break voice bridge close_fullscreen Connect 3-Way Call merge_type Se…" at bounding box center [473, 277] width 742 height 473
click at [31, 21] on img at bounding box center [18, 32] width 32 height 32
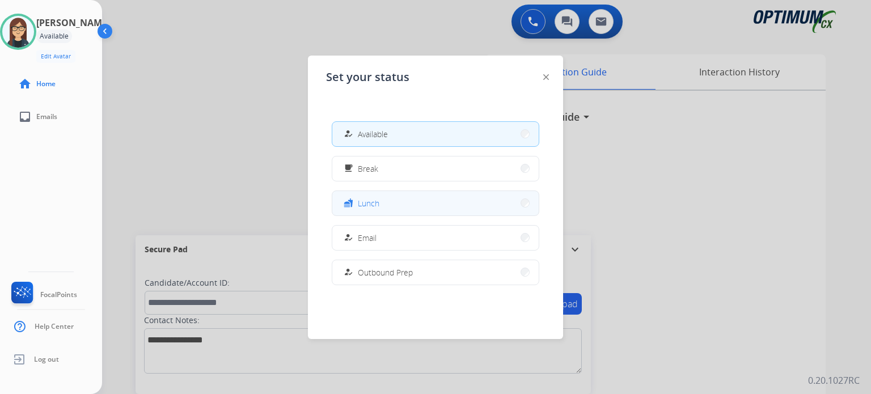
click at [378, 201] on span "Lunch" at bounding box center [369, 203] width 22 height 12
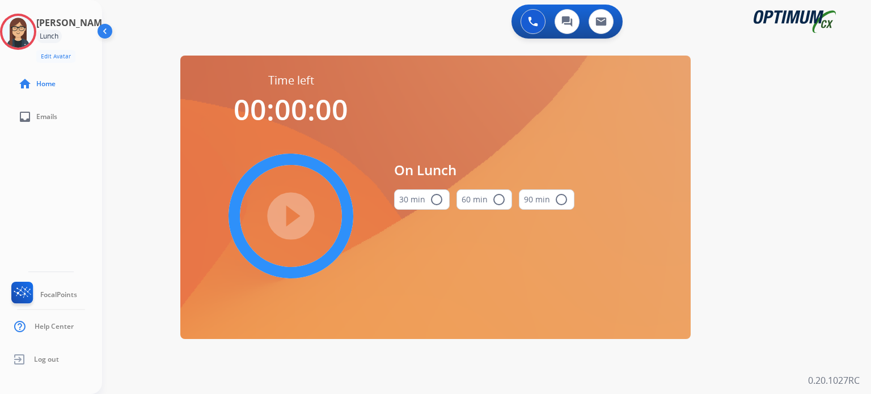
click at [440, 201] on mat-icon "radio_button_unchecked" at bounding box center [437, 200] width 14 height 14
click at [289, 218] on mat-icon "play_circle_filled" at bounding box center [291, 216] width 14 height 14
